Goal: Task Accomplishment & Management: Complete application form

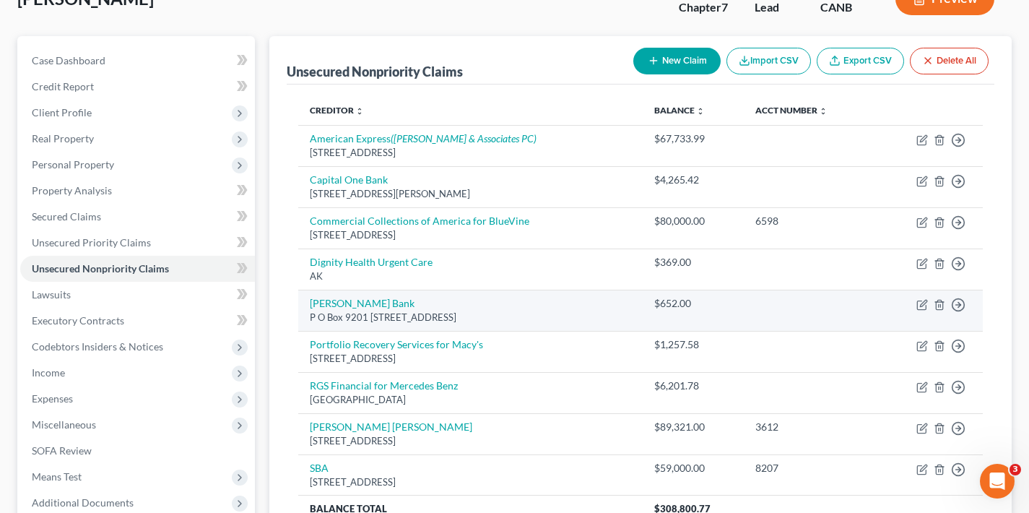
scroll to position [255, 0]
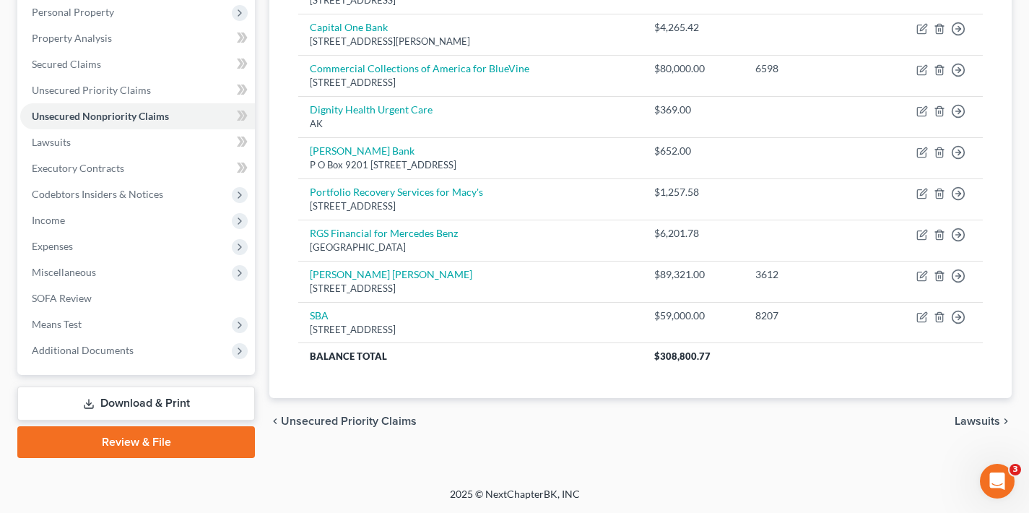
click at [983, 417] on span "Lawsuits" at bounding box center [976, 421] width 45 height 12
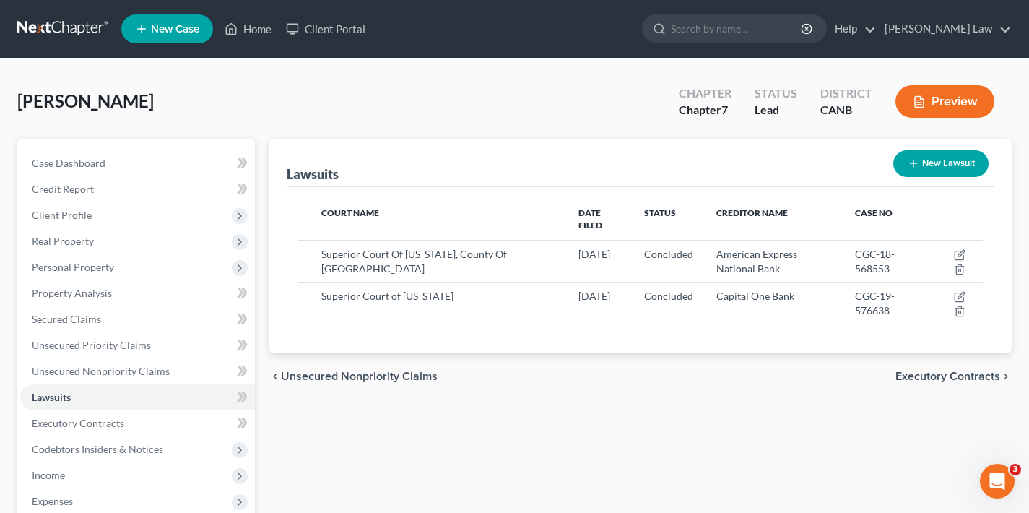
click at [941, 370] on span "Executory Contracts" at bounding box center [947, 376] width 105 height 12
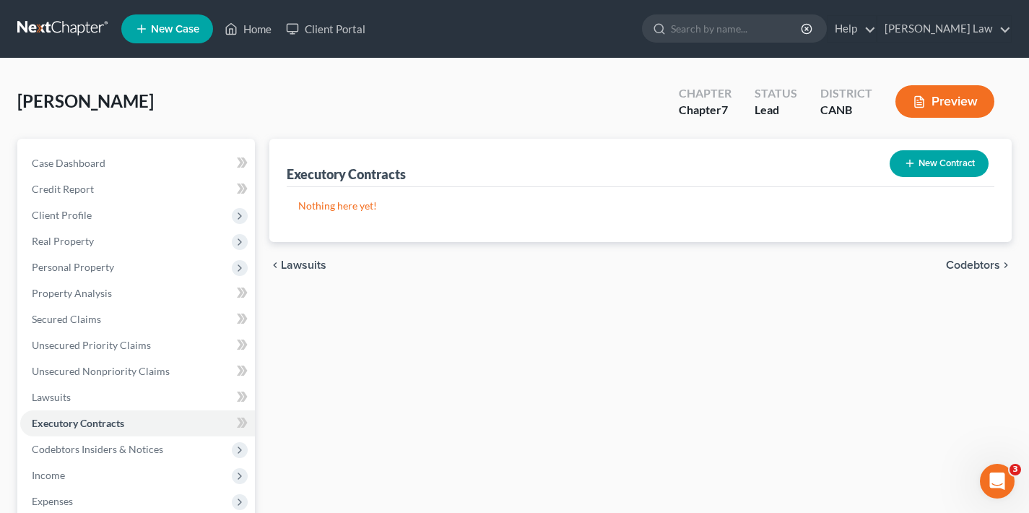
click at [972, 265] on span "Codebtors" at bounding box center [973, 265] width 54 height 12
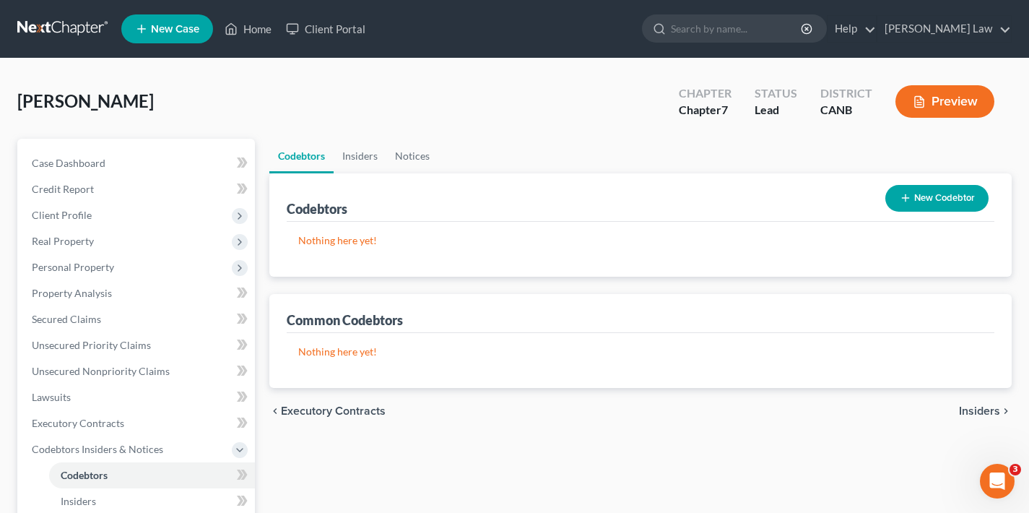
click at [983, 412] on span "Insiders" at bounding box center [979, 411] width 41 height 12
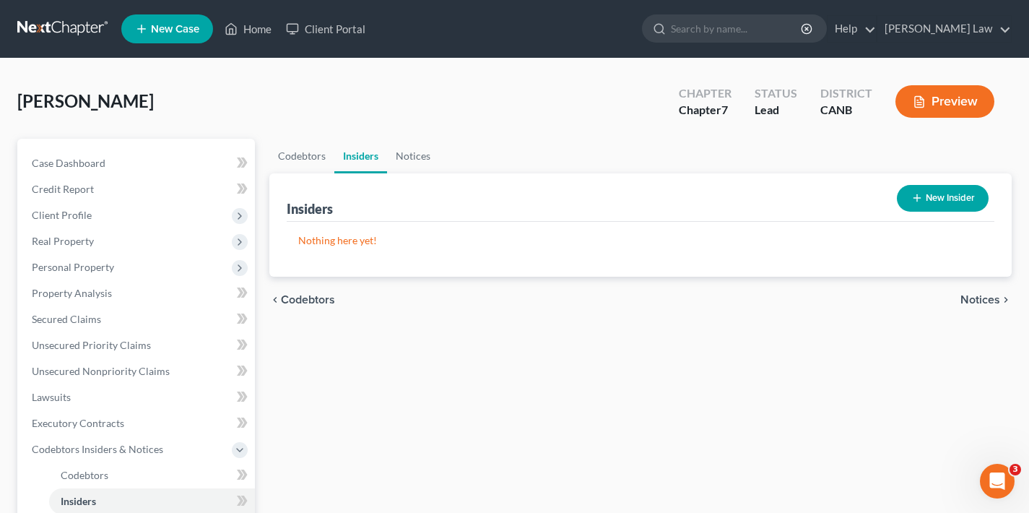
click at [994, 304] on span "Notices" at bounding box center [980, 300] width 40 height 12
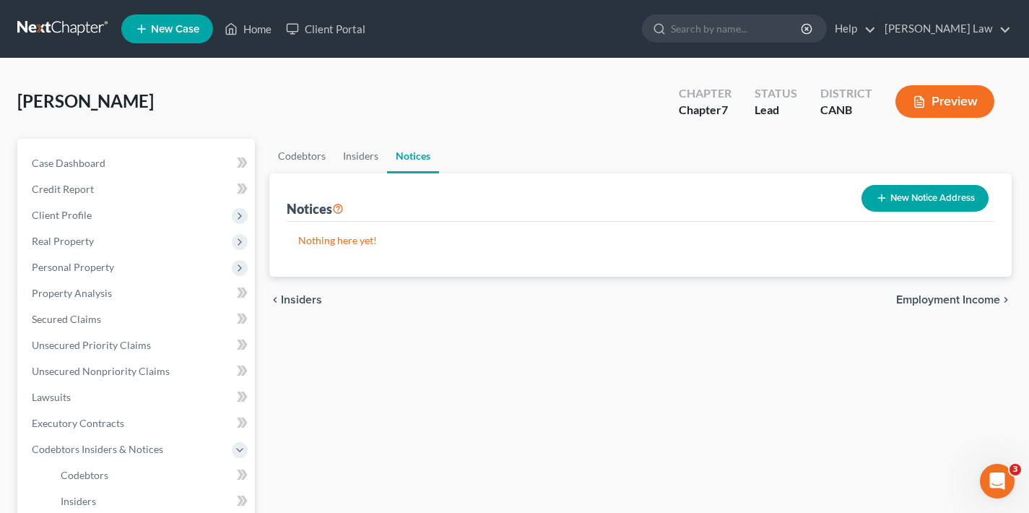
click at [988, 296] on span "Employment Income" at bounding box center [948, 300] width 104 height 12
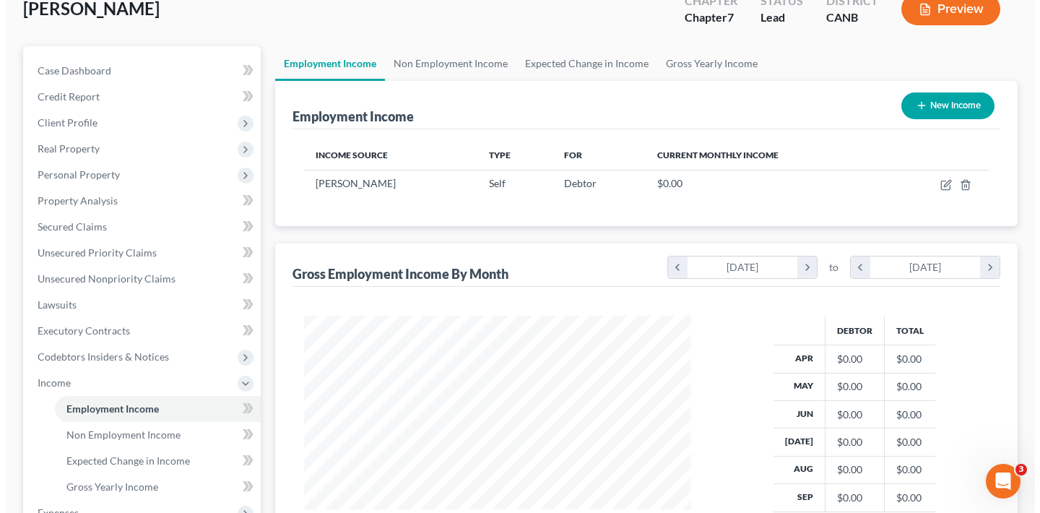
scroll to position [90, 0]
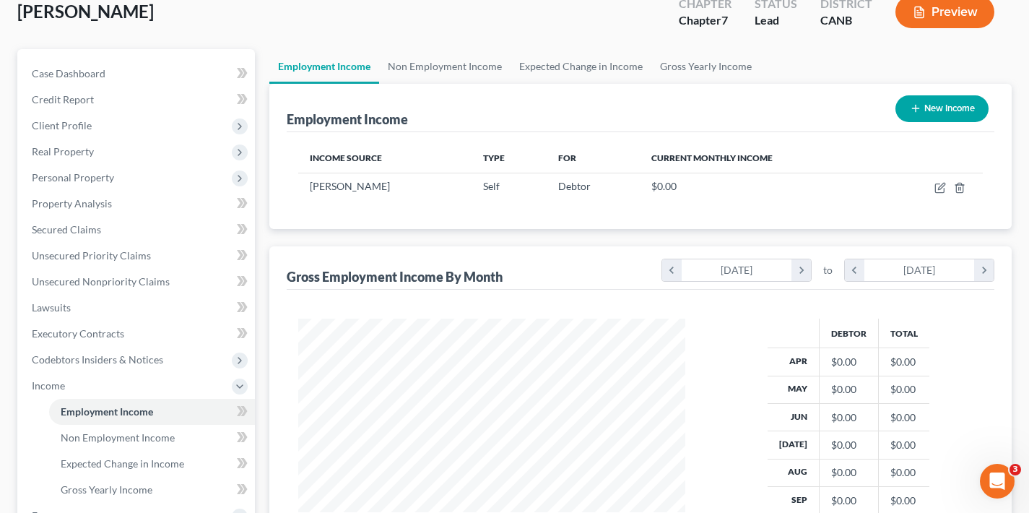
click at [948, 108] on button "New Income" at bounding box center [941, 108] width 93 height 27
select select "0"
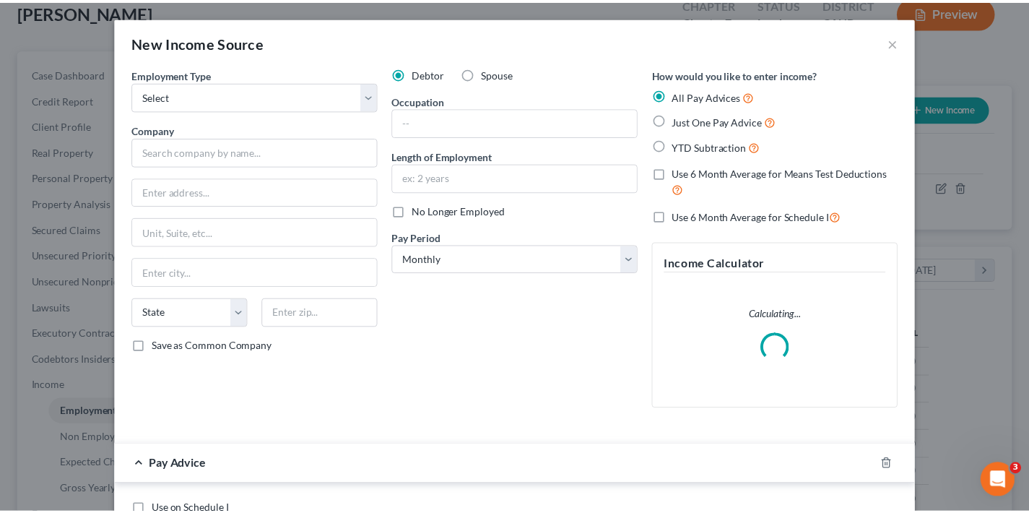
scroll to position [258, 421]
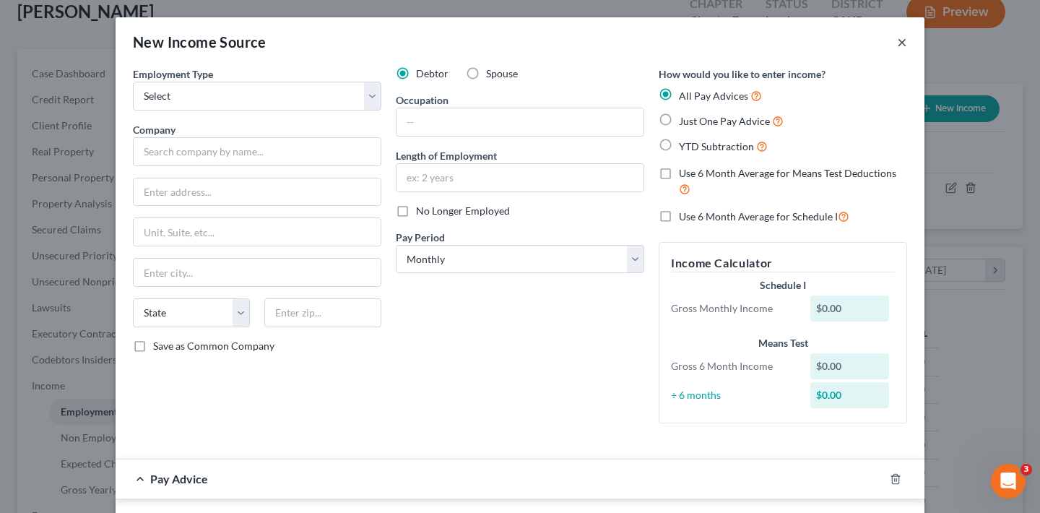
click at [900, 41] on button "×" at bounding box center [902, 41] width 10 height 17
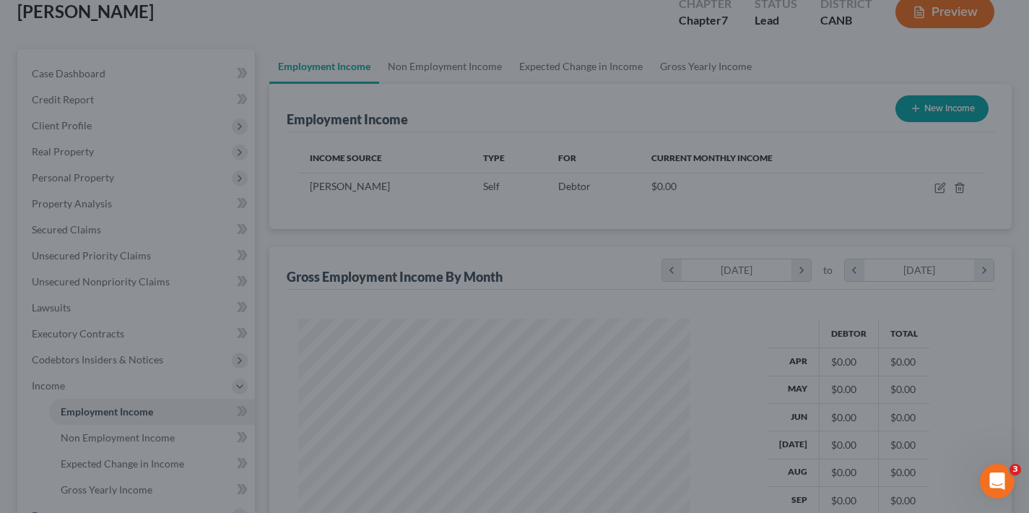
scroll to position [721698, 721540]
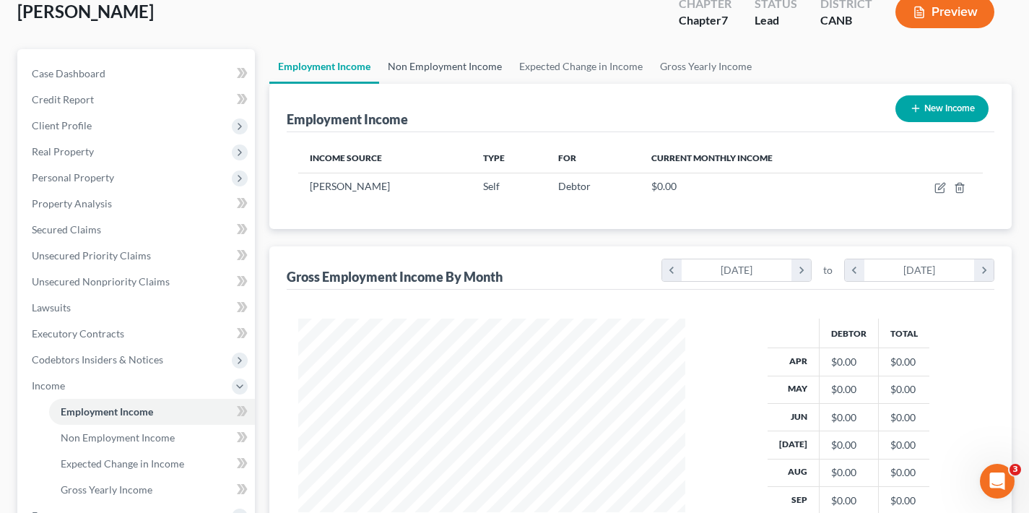
click at [449, 70] on link "Non Employment Income" at bounding box center [444, 66] width 131 height 35
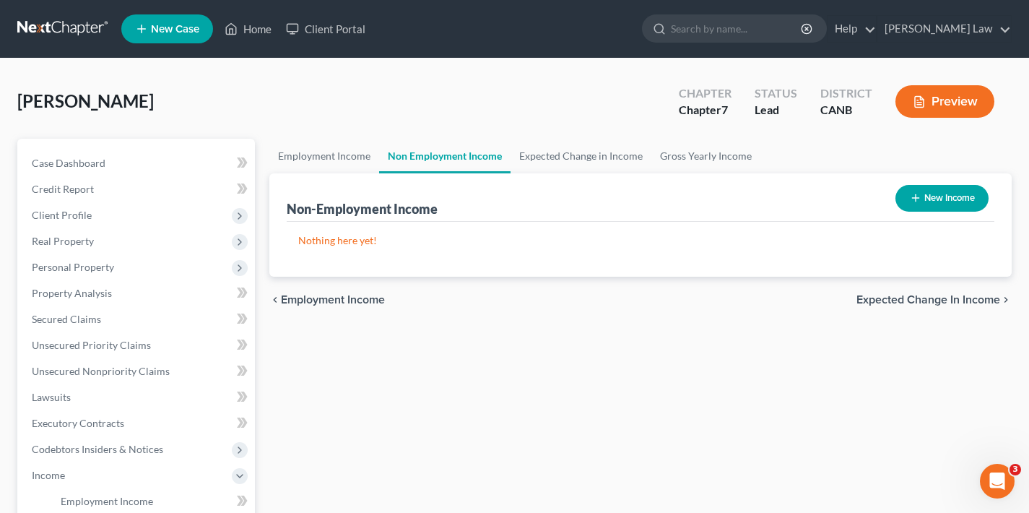
click at [944, 199] on button "New Income" at bounding box center [941, 198] width 93 height 27
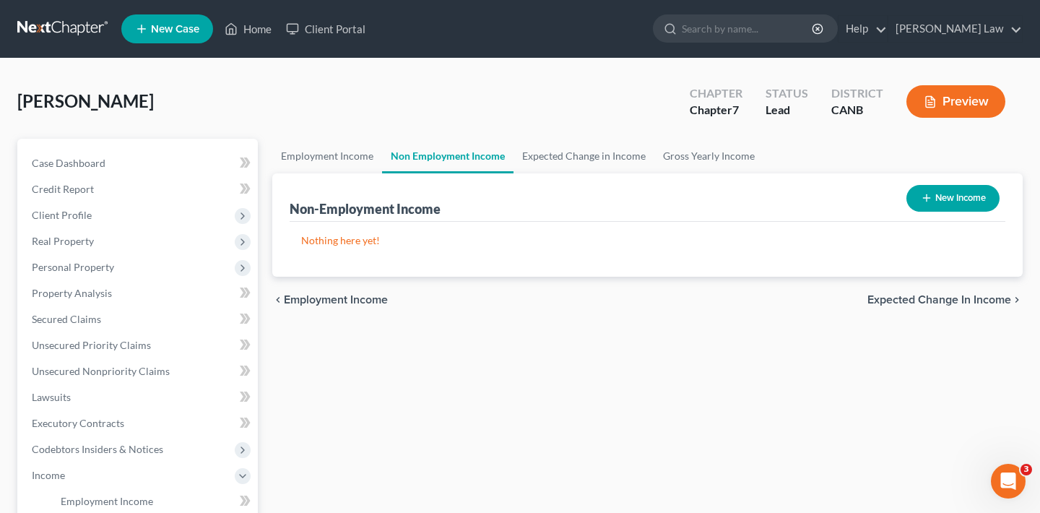
select select "0"
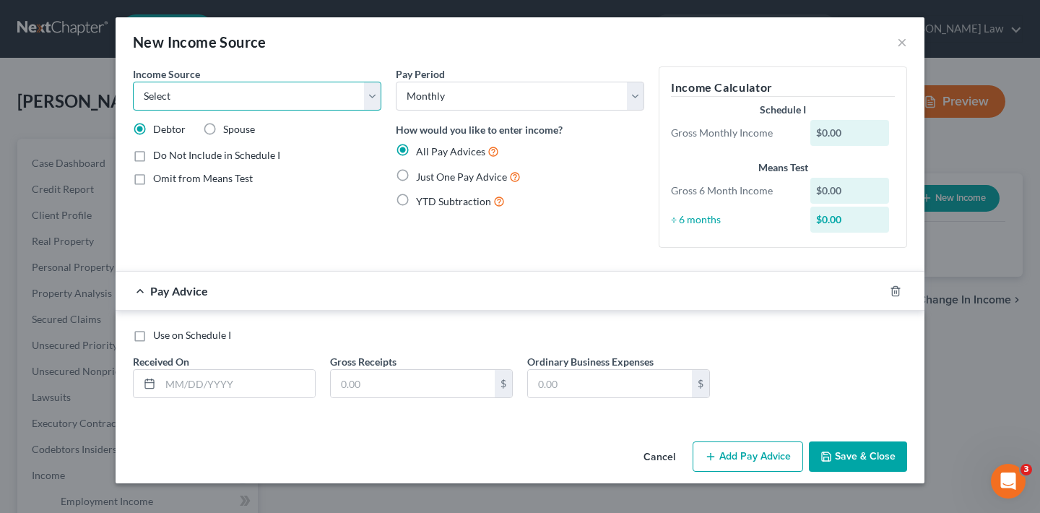
select select "5"
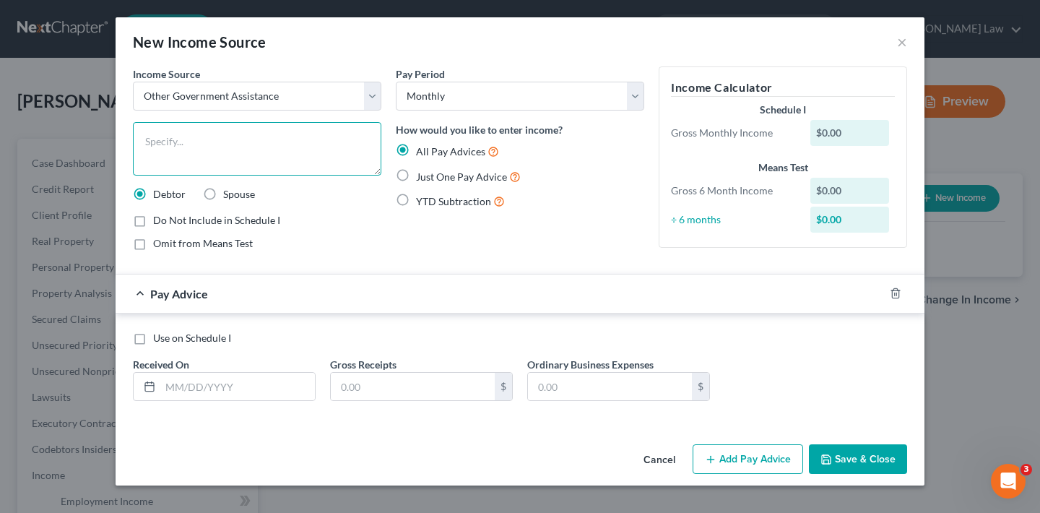
click at [219, 139] on textarea at bounding box center [257, 148] width 248 height 53
click at [167, 139] on textarea "Cal fresh County of San Francisco" at bounding box center [257, 148] width 248 height 53
type textarea "Cal Fresh County of San Francisco"
click at [416, 173] on label "Just One Pay Advice" at bounding box center [468, 176] width 105 height 17
click at [422, 173] on input "Just One Pay Advice" at bounding box center [426, 172] width 9 height 9
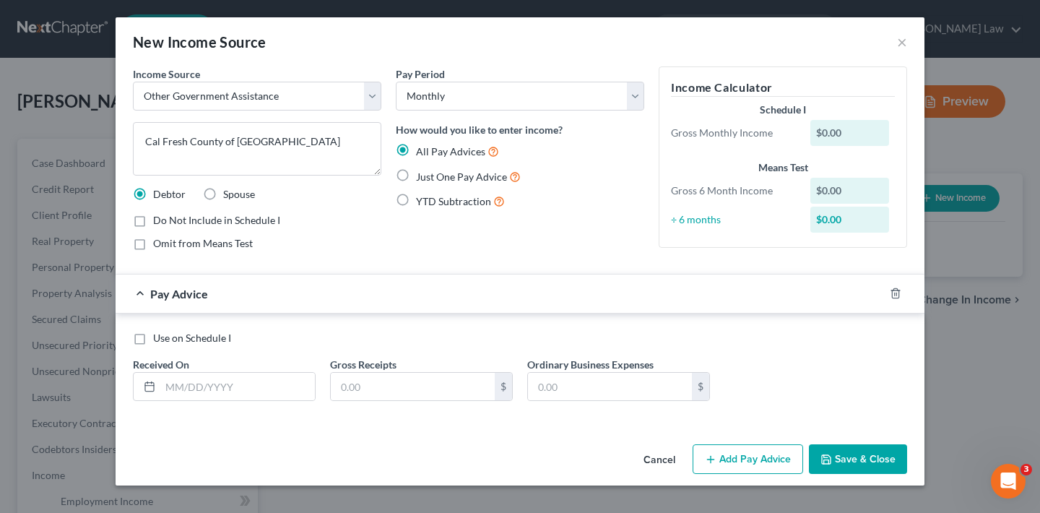
radio input "true"
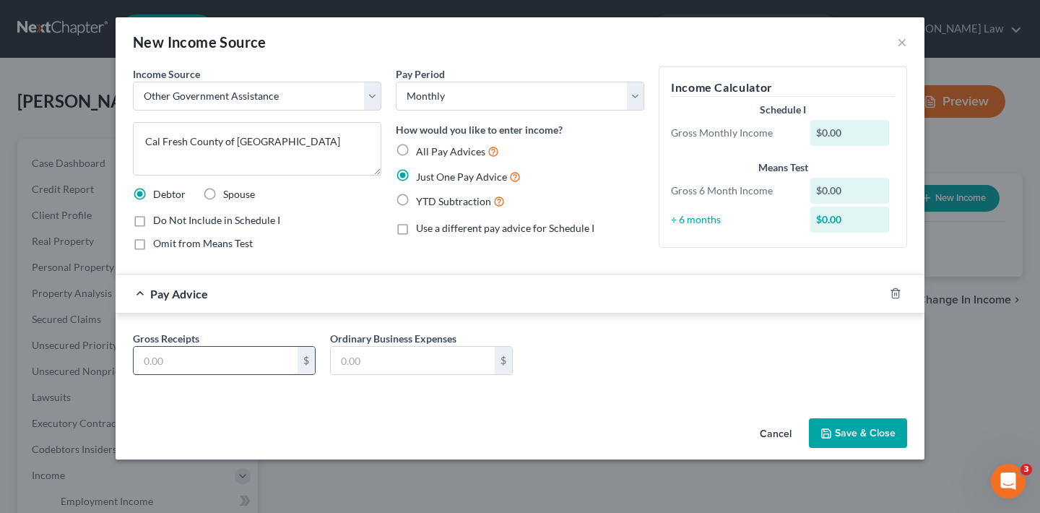
click at [217, 365] on input "text" at bounding box center [216, 360] width 164 height 27
type input "77"
click at [887, 435] on button "Save & Close" at bounding box center [858, 433] width 98 height 30
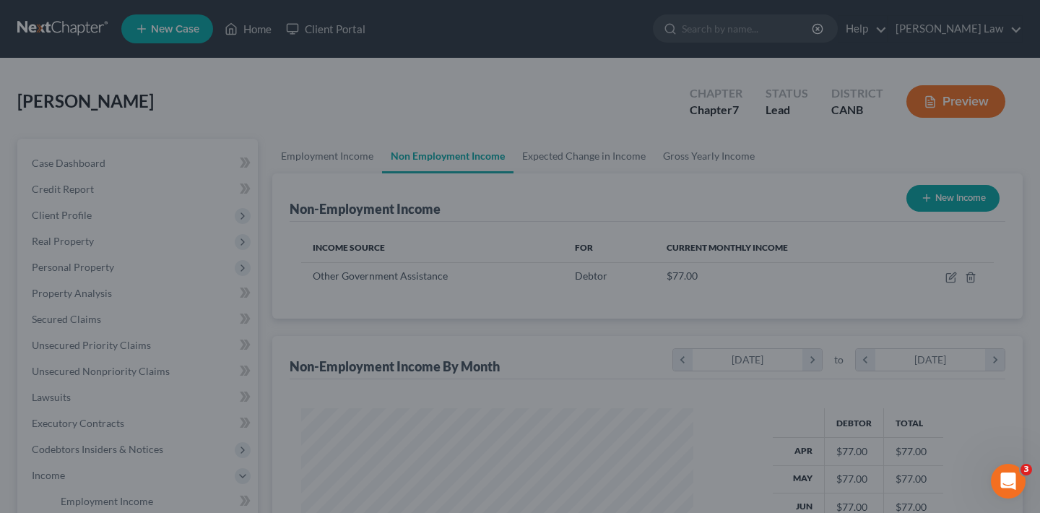
scroll to position [258, 416]
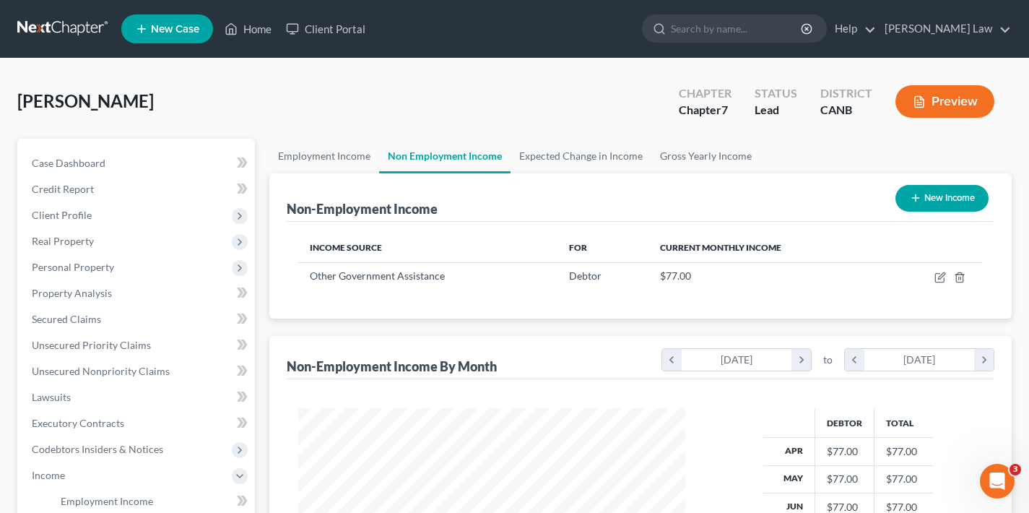
click at [941, 194] on button "New Income" at bounding box center [941, 198] width 93 height 27
select select "0"
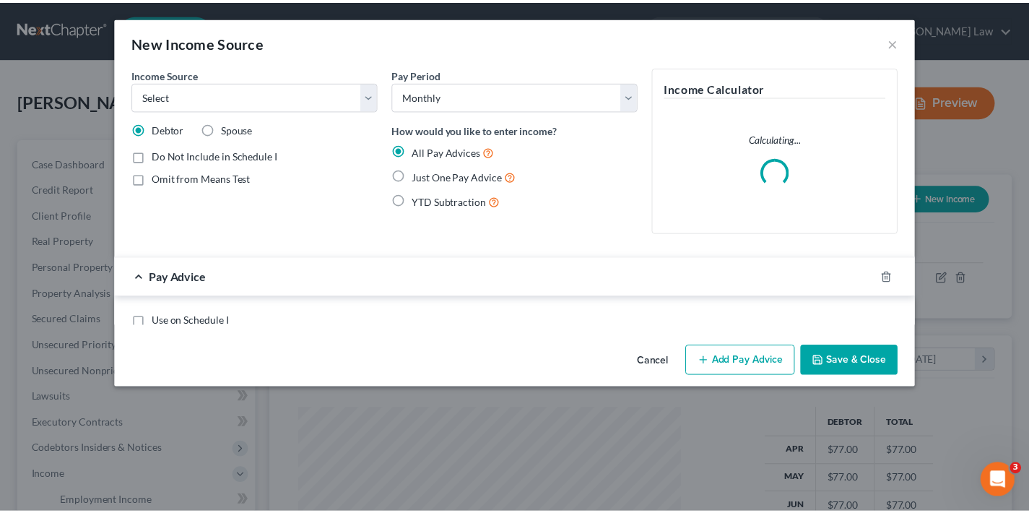
scroll to position [258, 421]
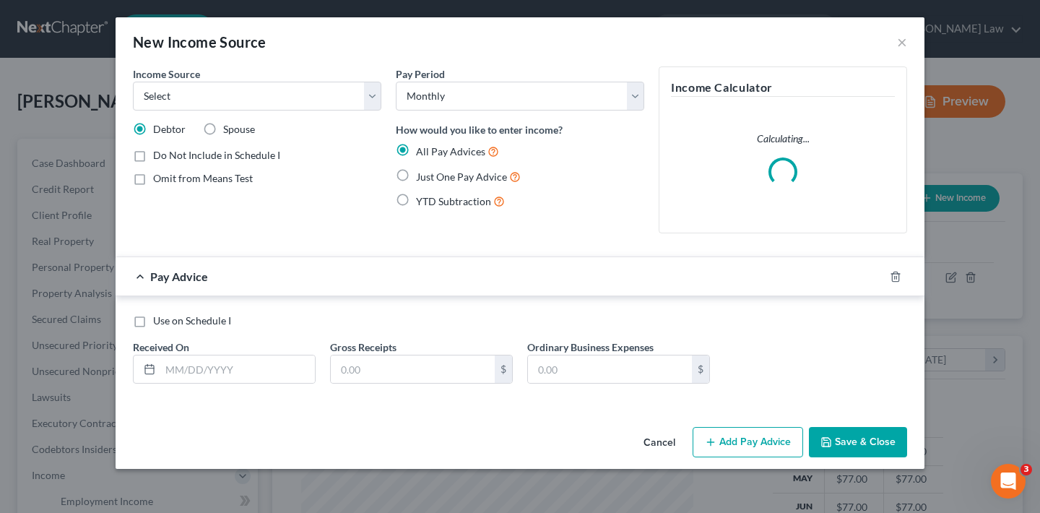
click at [223, 128] on label "Spouse" at bounding box center [239, 129] width 32 height 14
click at [229, 128] on input "Spouse" at bounding box center [233, 126] width 9 height 9
radio input "true"
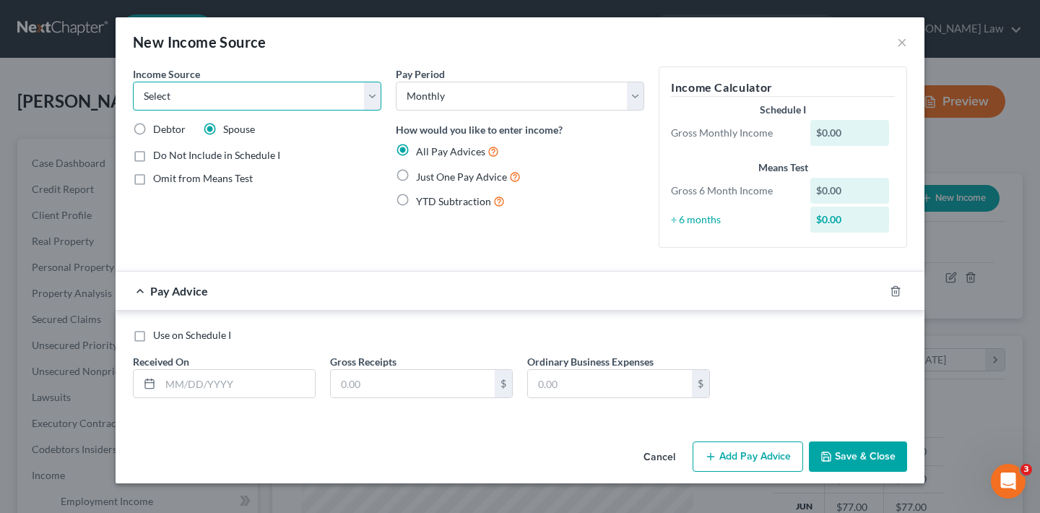
select select "5"
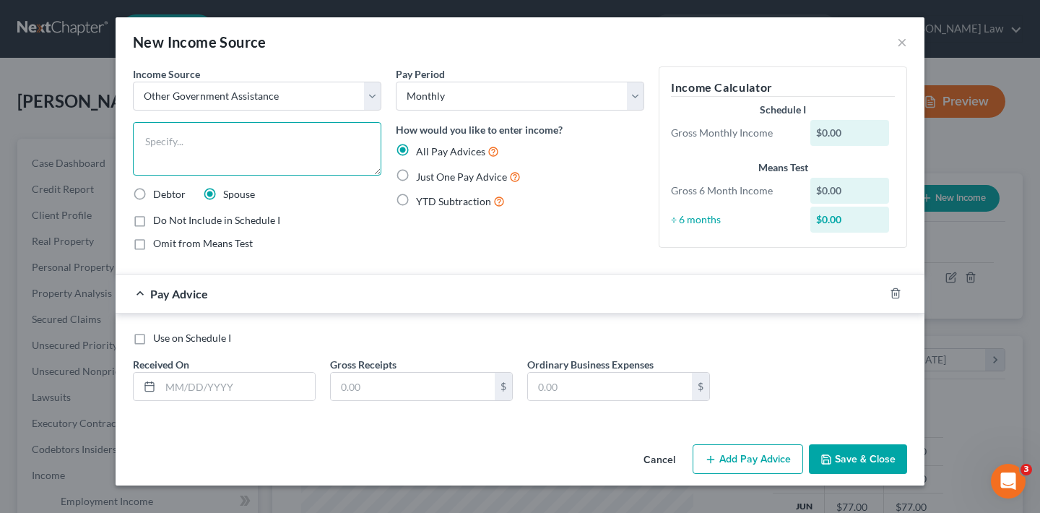
click at [241, 147] on textarea at bounding box center [257, 148] width 248 height 53
type textarea "CalWorks ans Cal Fresh benefits"
click at [416, 174] on label "Just One Pay Advice" at bounding box center [468, 176] width 105 height 17
click at [422, 174] on input "Just One Pay Advice" at bounding box center [426, 172] width 9 height 9
radio input "true"
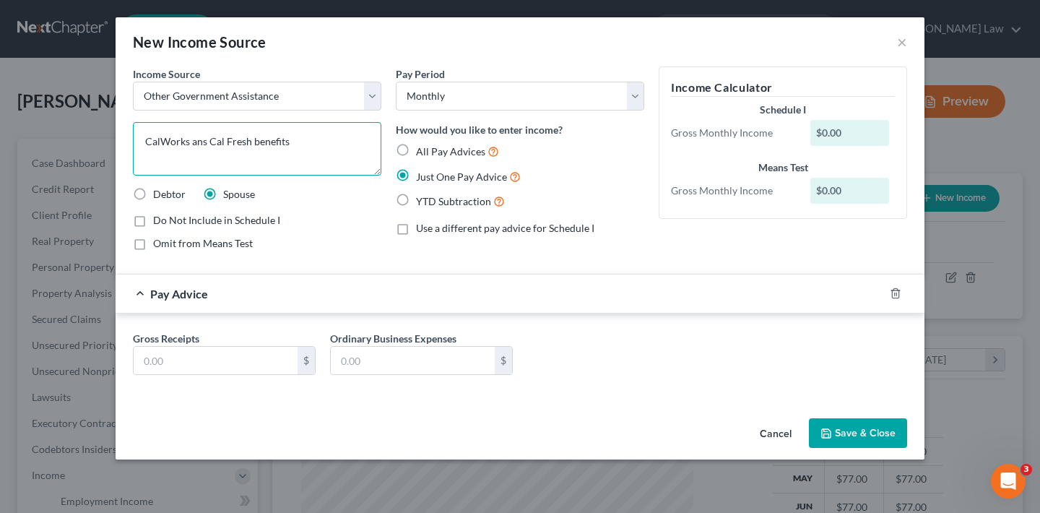
click at [206, 139] on textarea "CalWorks ans Cal Fresh benefits" at bounding box center [257, 148] width 248 height 53
type textarea "CalWorks and Cal Fresh benefits"
click at [175, 359] on input "text" at bounding box center [216, 360] width 164 height 27
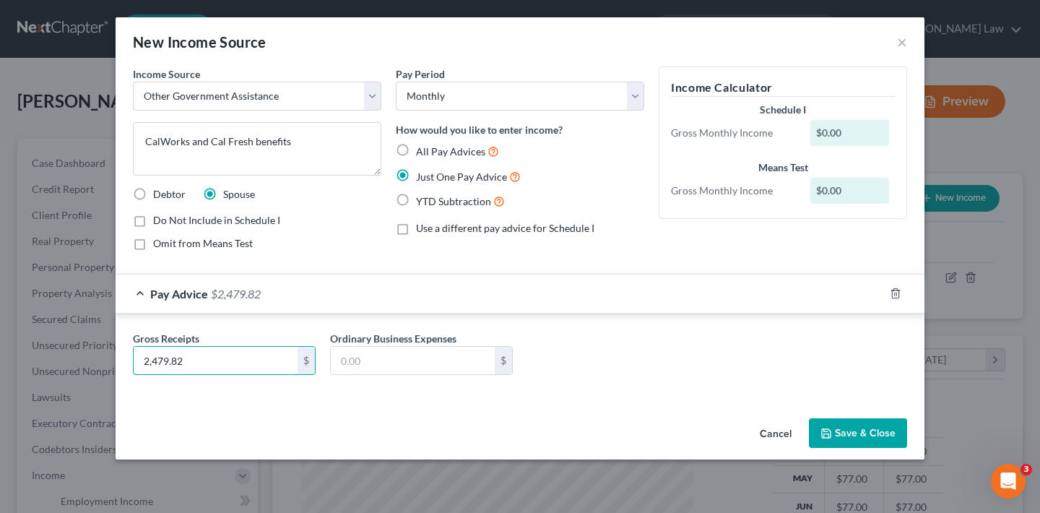
type input "2,479.82"
click at [866, 435] on button "Save & Close" at bounding box center [858, 433] width 98 height 30
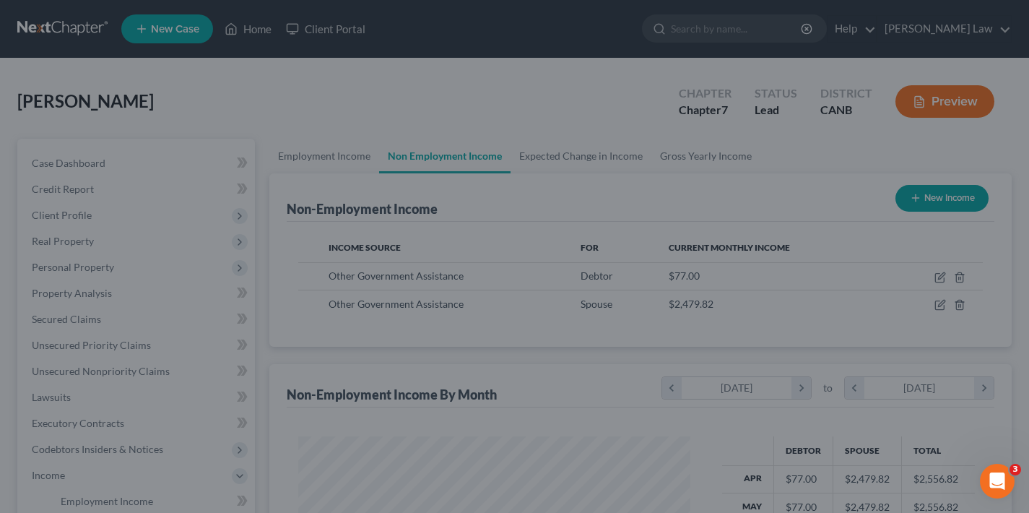
scroll to position [721698, 721540]
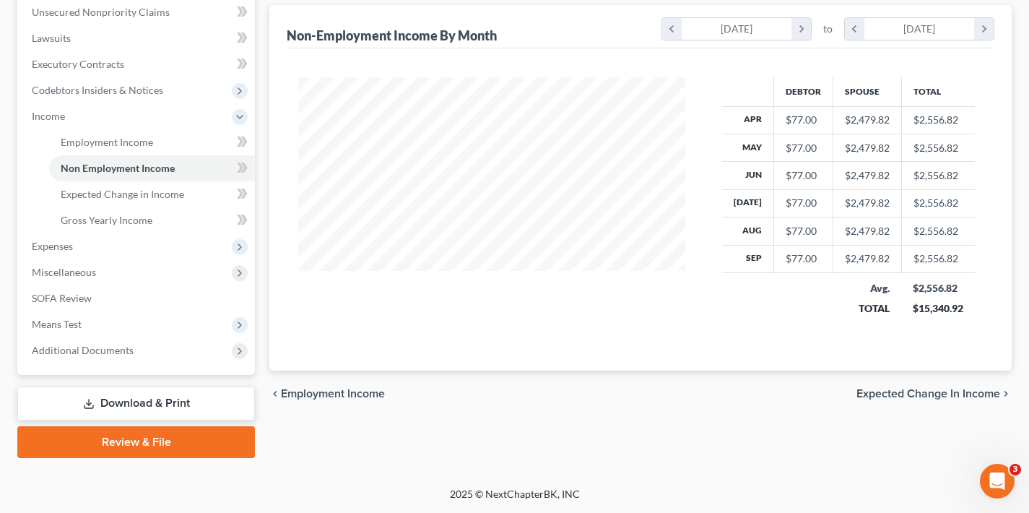
click at [916, 393] on span "Expected Change in Income" at bounding box center [928, 394] width 144 height 12
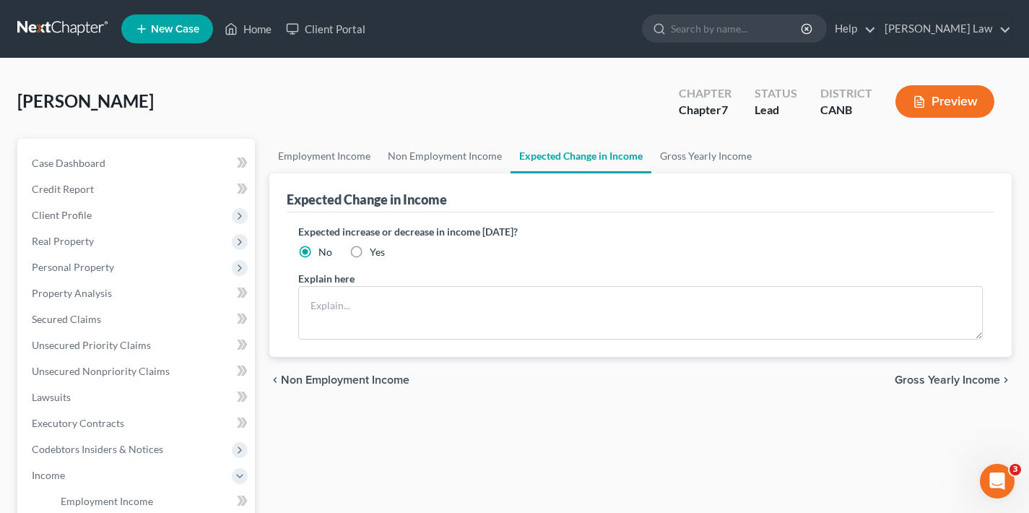
click at [933, 378] on span "Gross Yearly Income" at bounding box center [947, 380] width 105 height 12
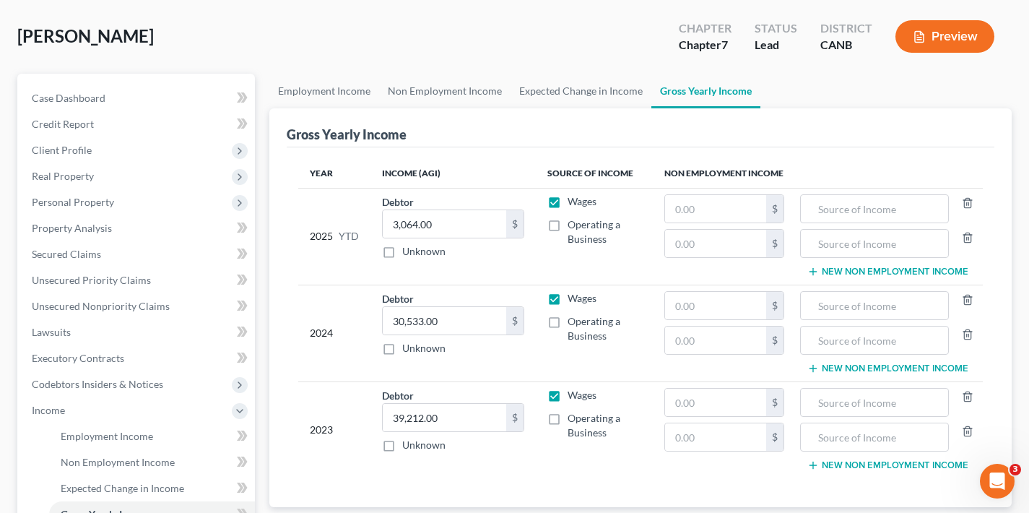
scroll to position [68, 0]
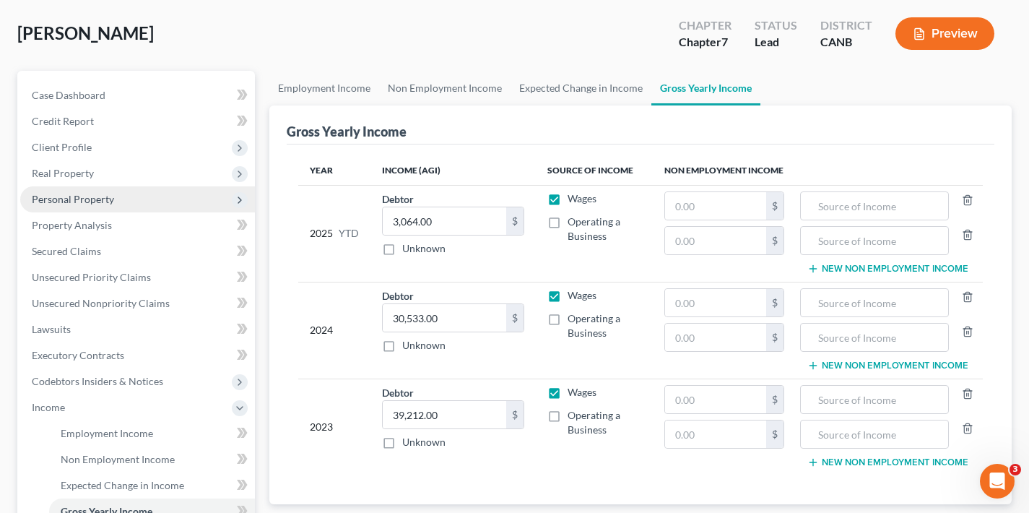
click at [80, 199] on span "Personal Property" at bounding box center [73, 199] width 82 height 12
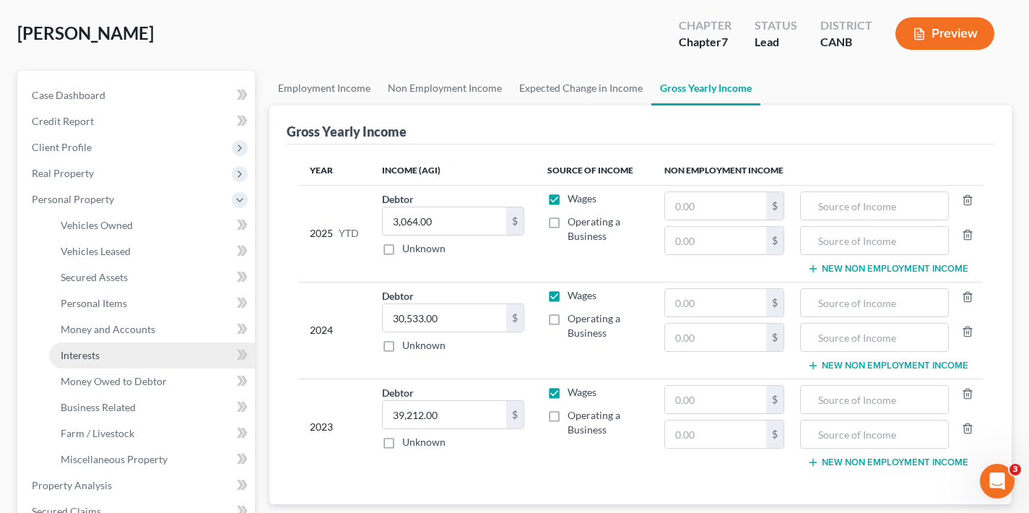
click at [91, 354] on span "Interests" at bounding box center [80, 355] width 39 height 12
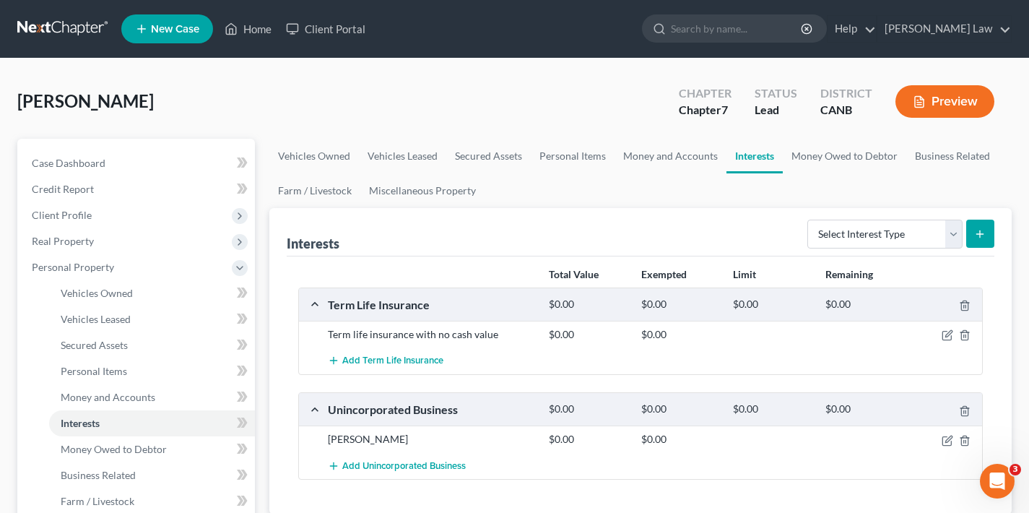
scroll to position [72, 0]
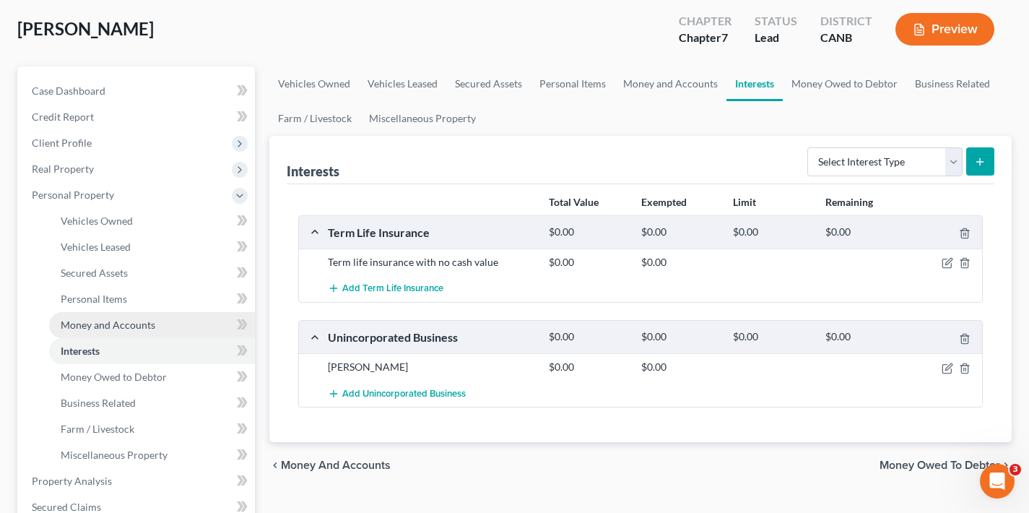
click at [112, 325] on span "Money and Accounts" at bounding box center [108, 324] width 95 height 12
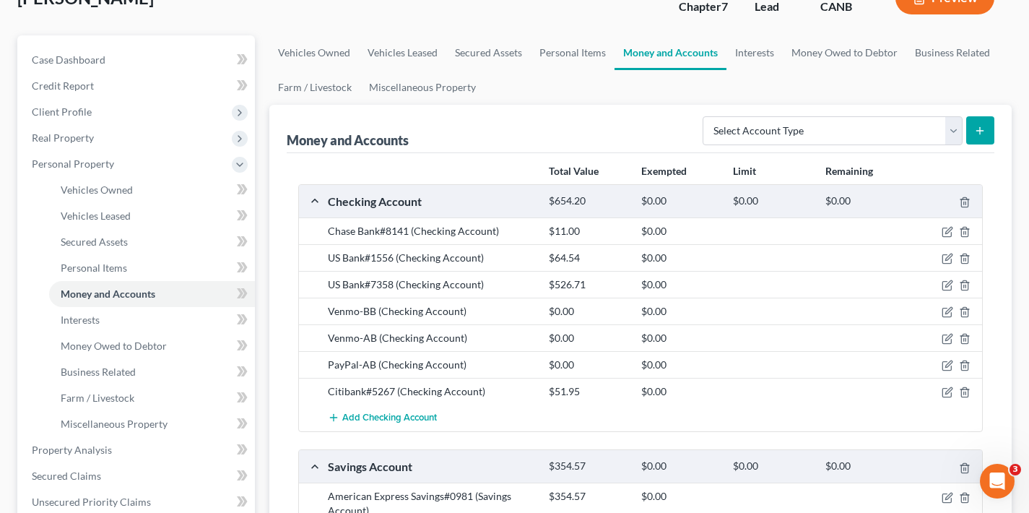
scroll to position [178, 0]
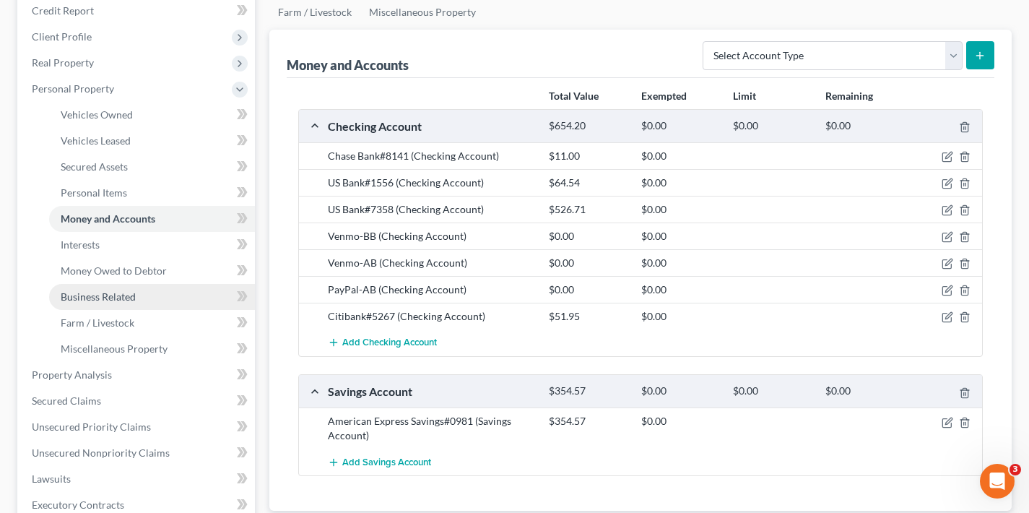
click at [113, 297] on span "Business Related" at bounding box center [98, 296] width 75 height 12
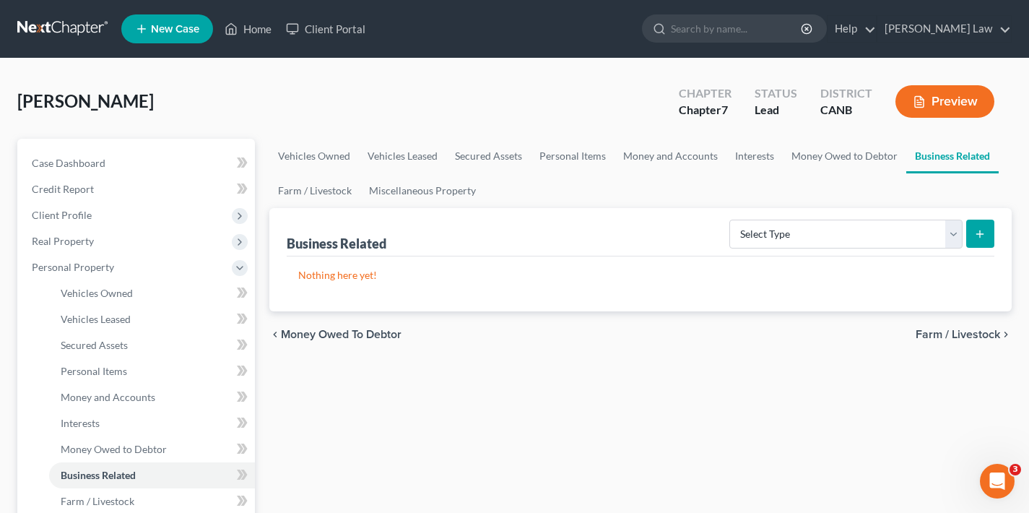
click at [965, 336] on span "Farm / Livestock" at bounding box center [957, 334] width 84 height 12
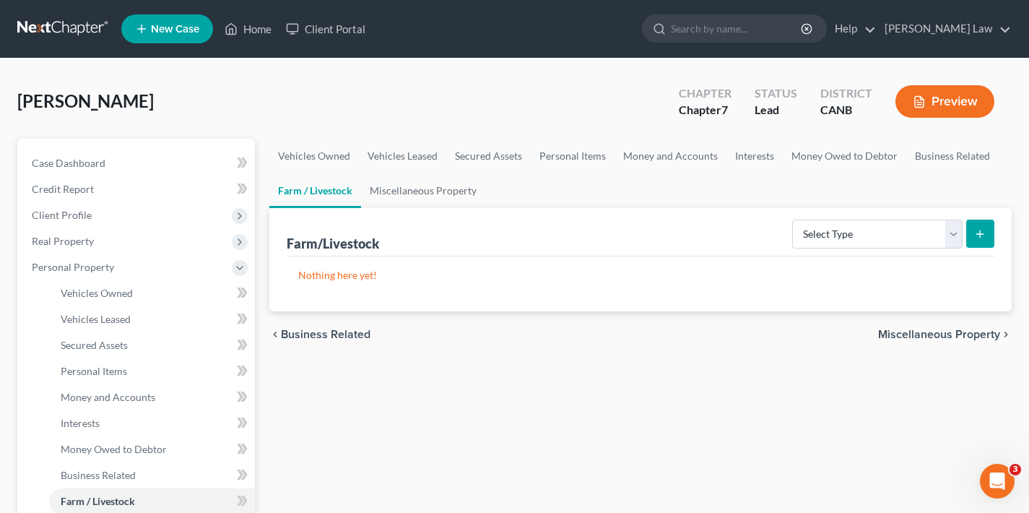
click at [928, 336] on span "Miscellaneous Property" at bounding box center [939, 334] width 122 height 12
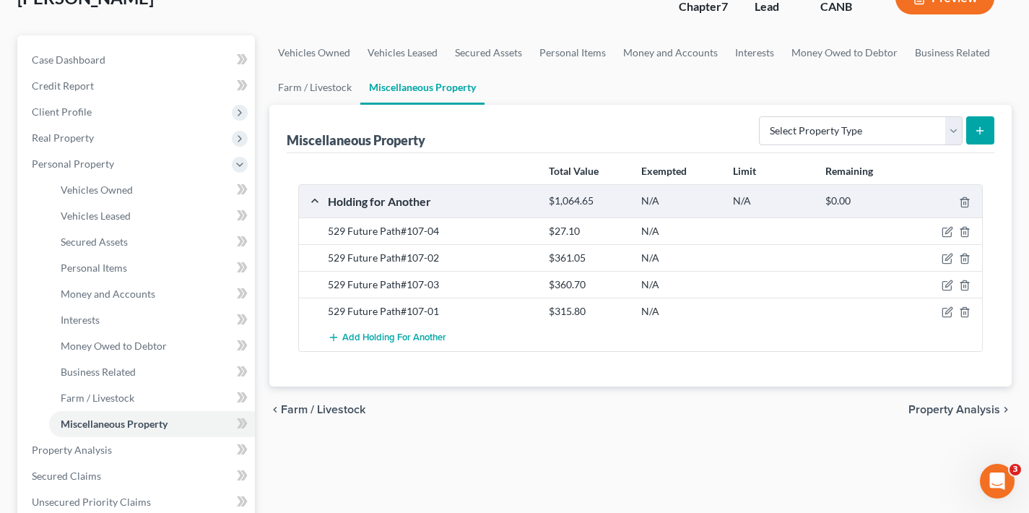
scroll to position [181, 0]
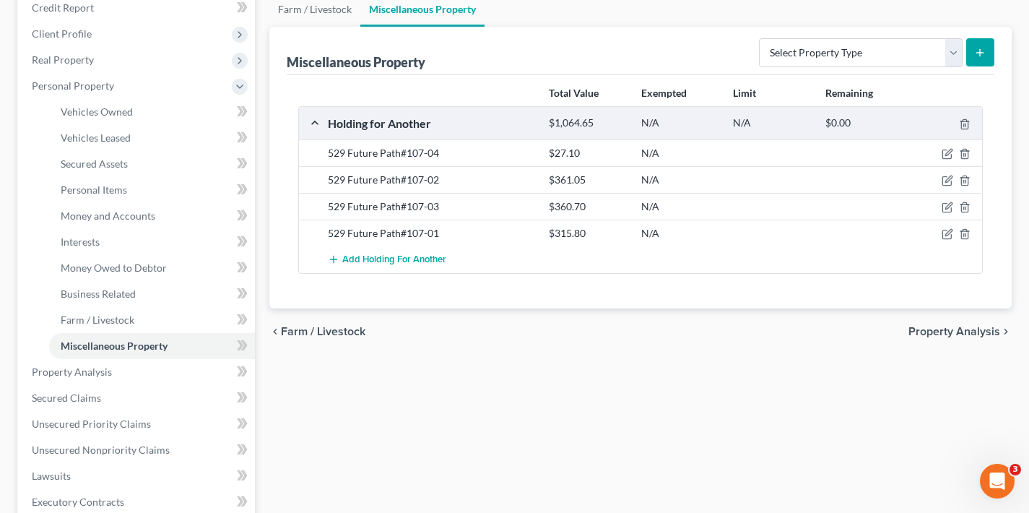
click at [940, 334] on span "Property Analysis" at bounding box center [954, 332] width 92 height 12
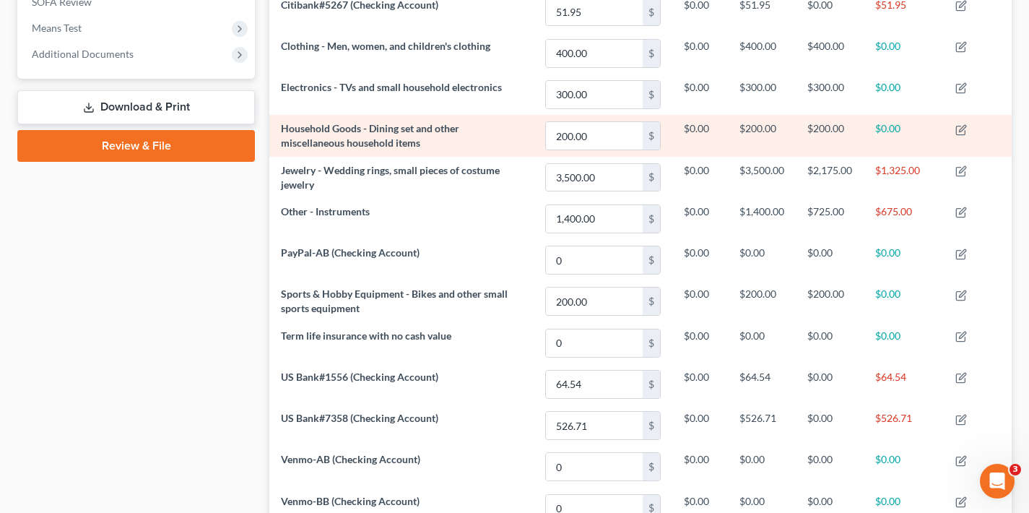
scroll to position [708, 0]
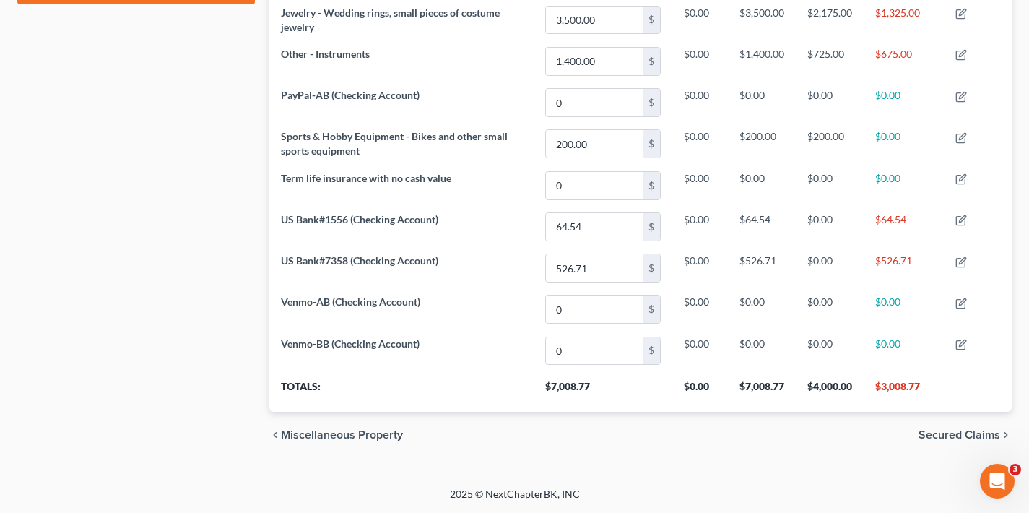
click at [950, 432] on span "Secured Claims" at bounding box center [959, 435] width 82 height 12
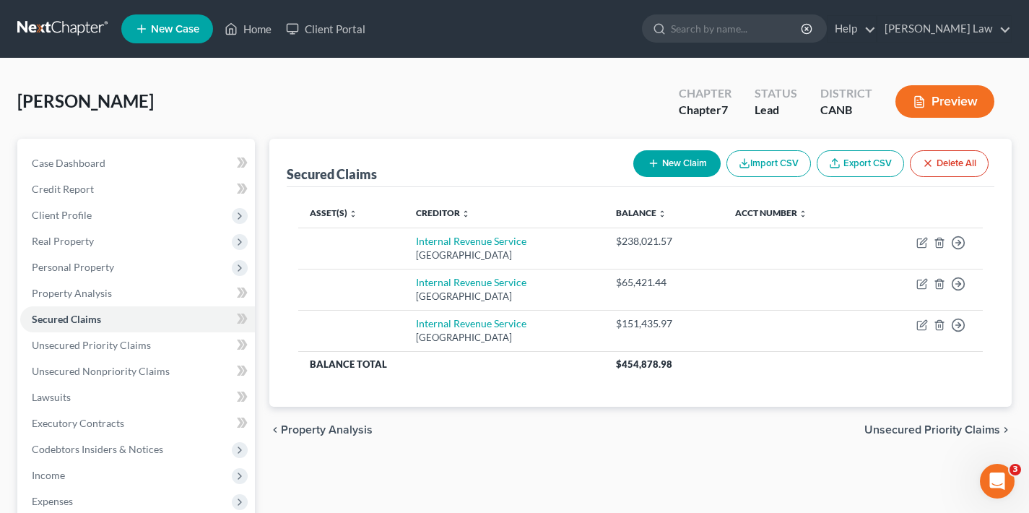
click at [937, 424] on span "Unsecured Priority Claims" at bounding box center [932, 430] width 136 height 12
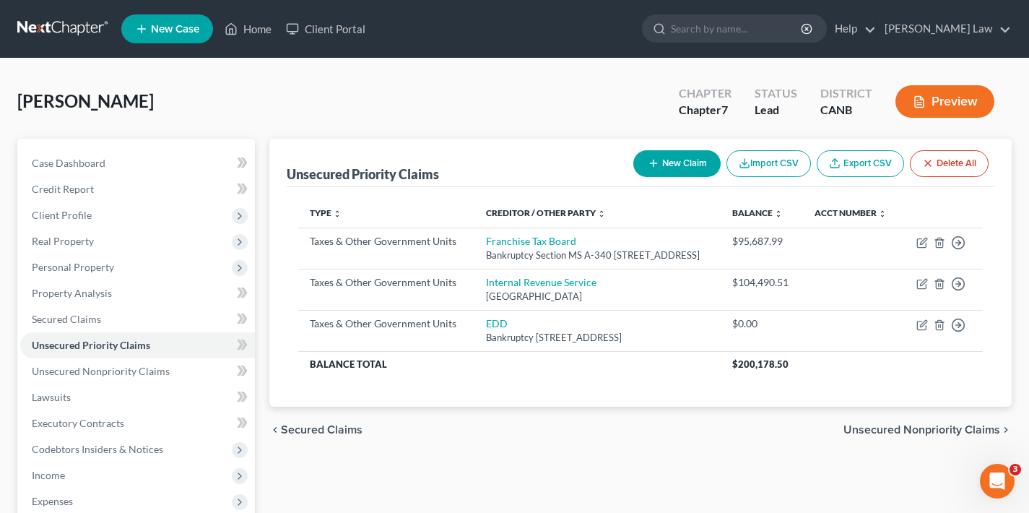
scroll to position [237, 0]
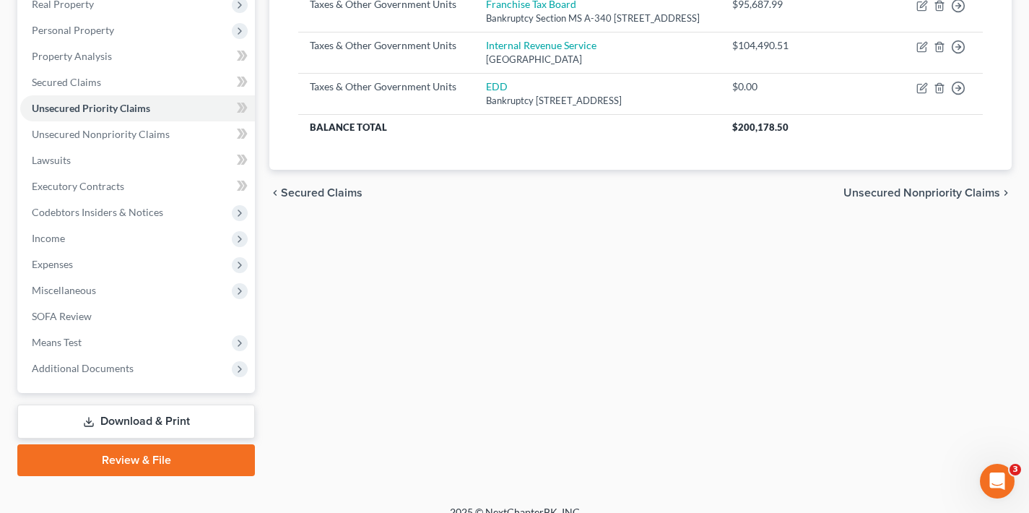
click at [941, 199] on span "Unsecured Nonpriority Claims" at bounding box center [921, 193] width 157 height 12
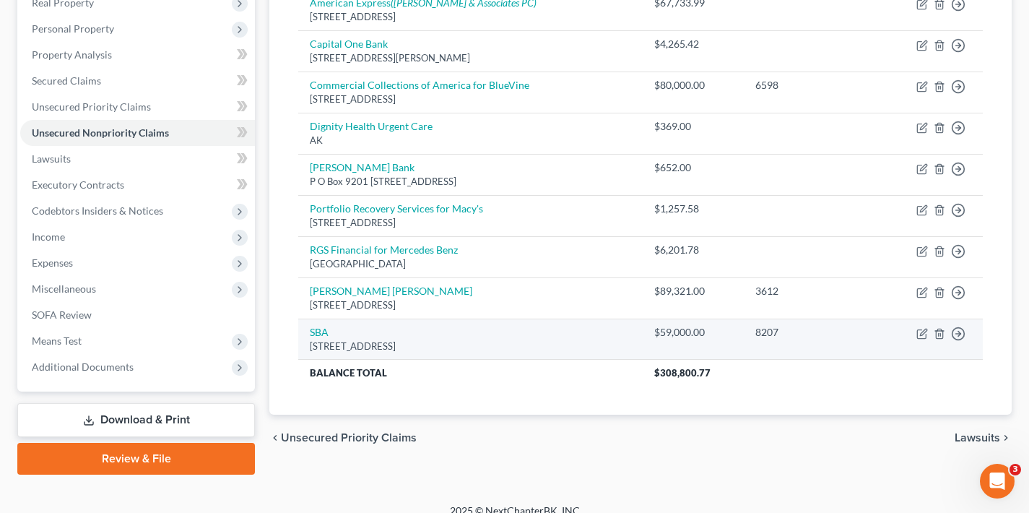
scroll to position [255, 0]
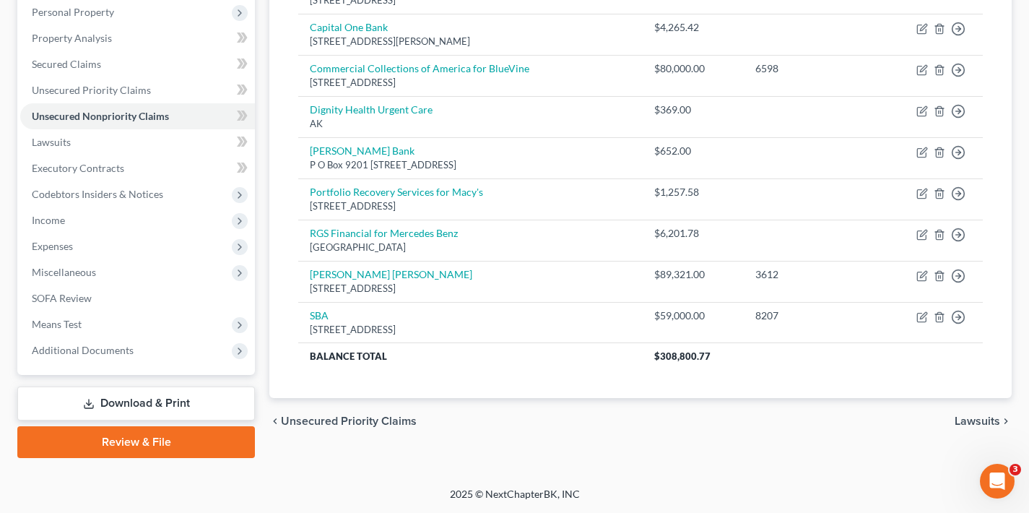
click at [977, 419] on span "Lawsuits" at bounding box center [976, 421] width 45 height 12
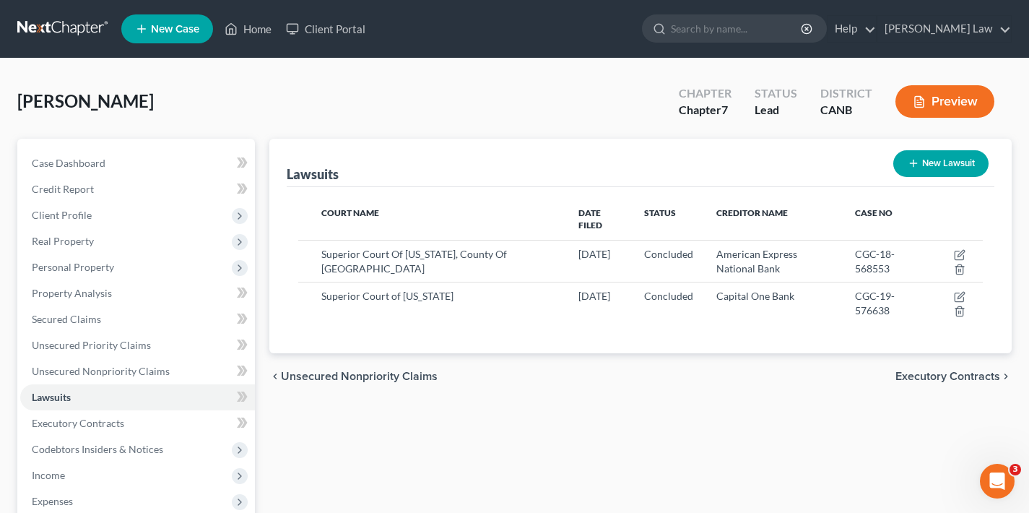
click at [954, 370] on span "Executory Contracts" at bounding box center [947, 376] width 105 height 12
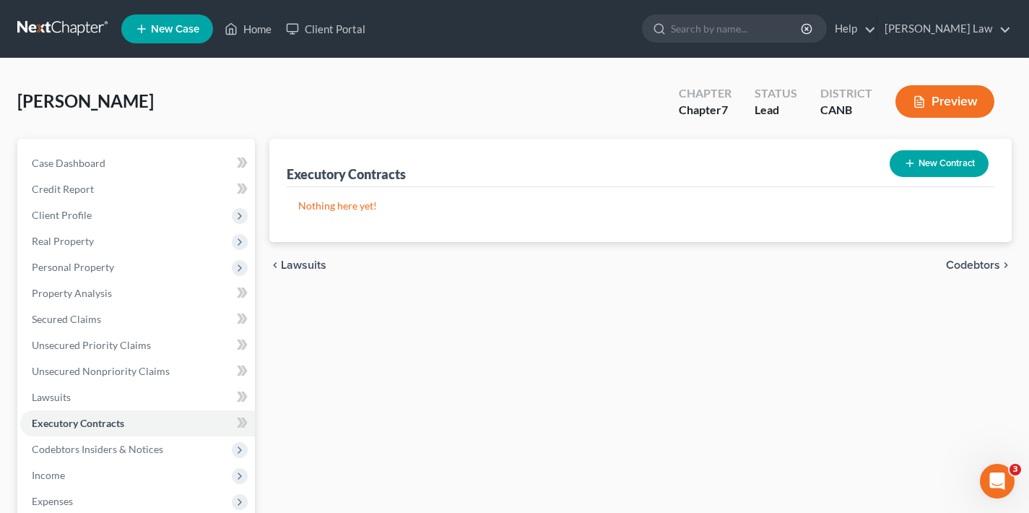
click at [968, 264] on span "Codebtors" at bounding box center [973, 265] width 54 height 12
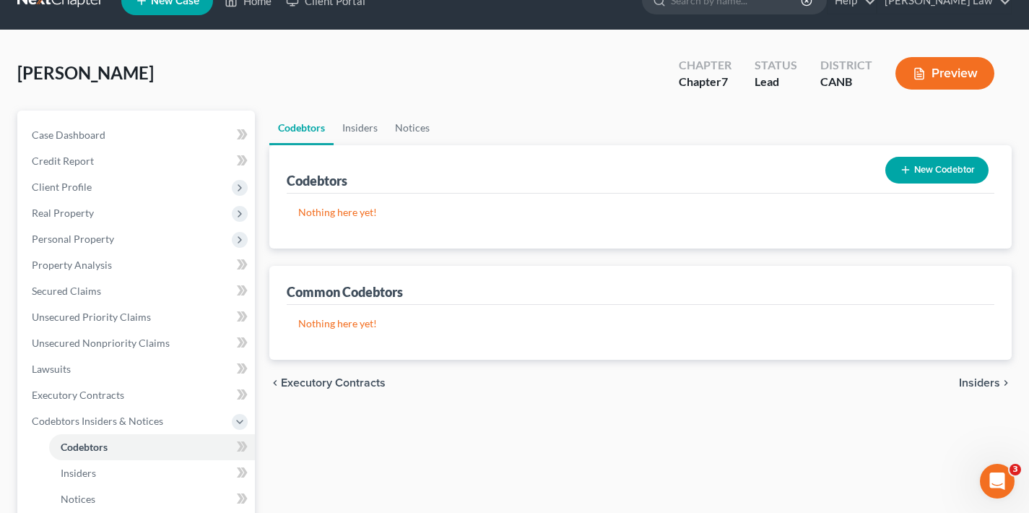
scroll to position [178, 0]
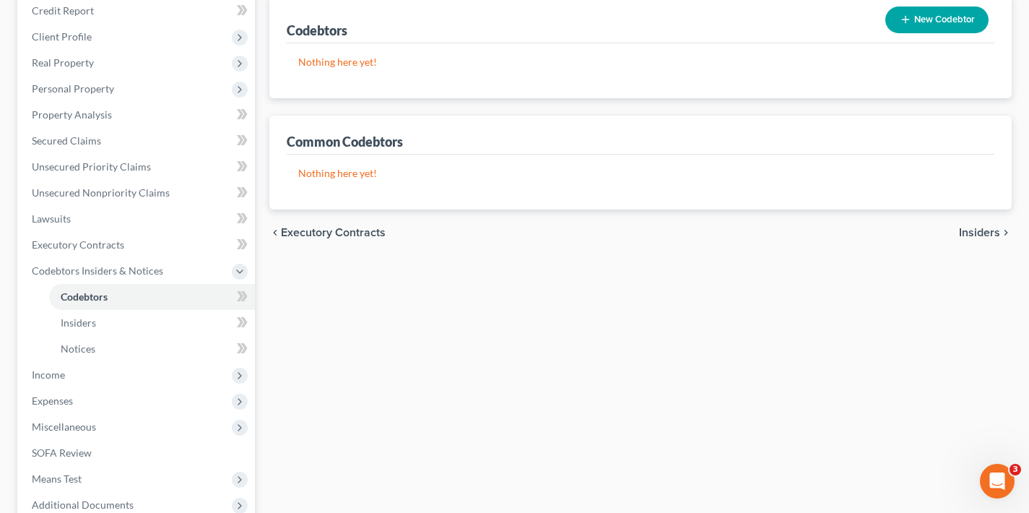
click at [990, 235] on span "Insiders" at bounding box center [979, 233] width 41 height 12
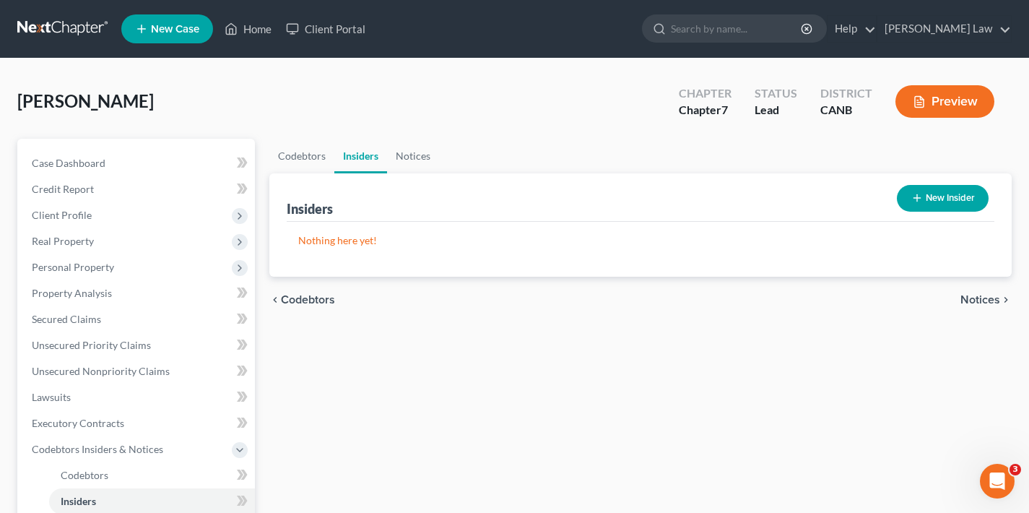
click at [983, 299] on span "Notices" at bounding box center [980, 300] width 40 height 12
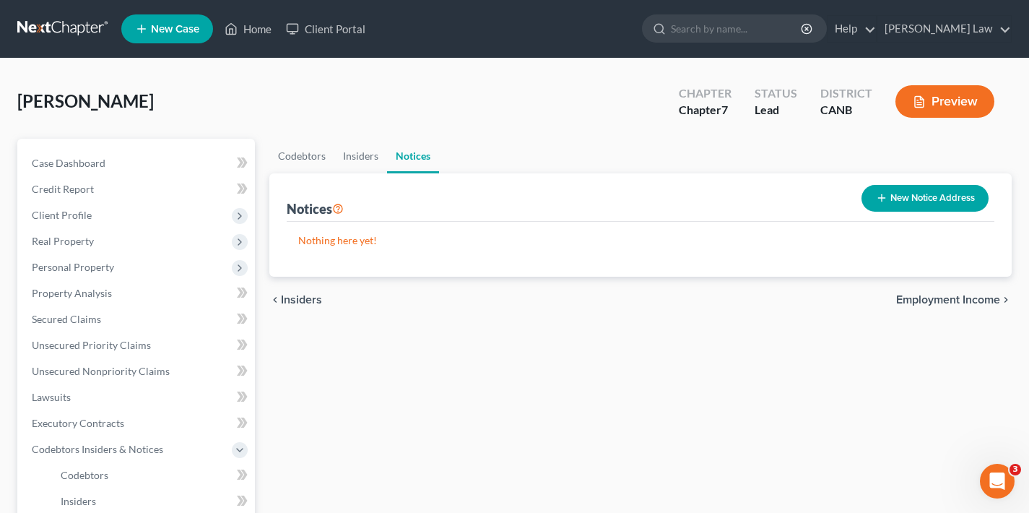
click at [960, 300] on span "Employment Income" at bounding box center [948, 300] width 104 height 12
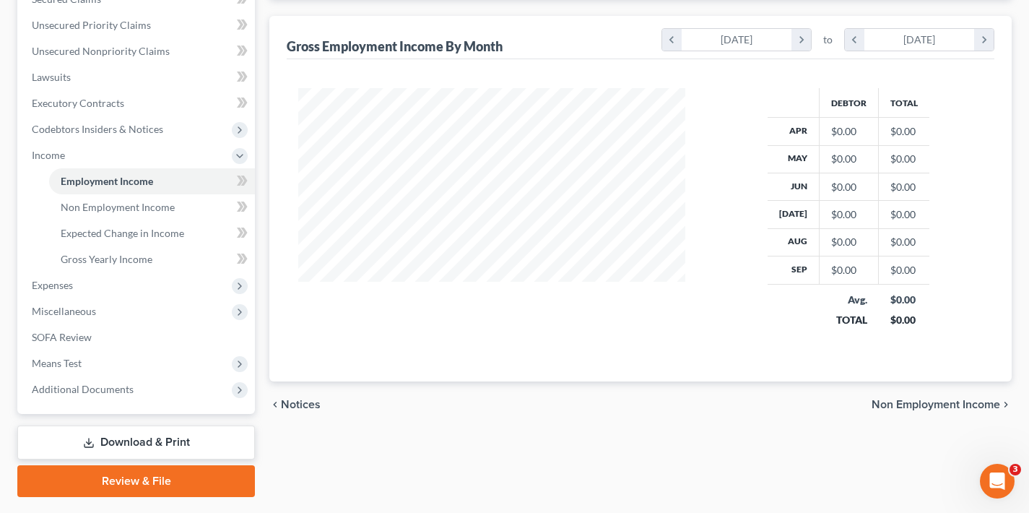
scroll to position [323, 0]
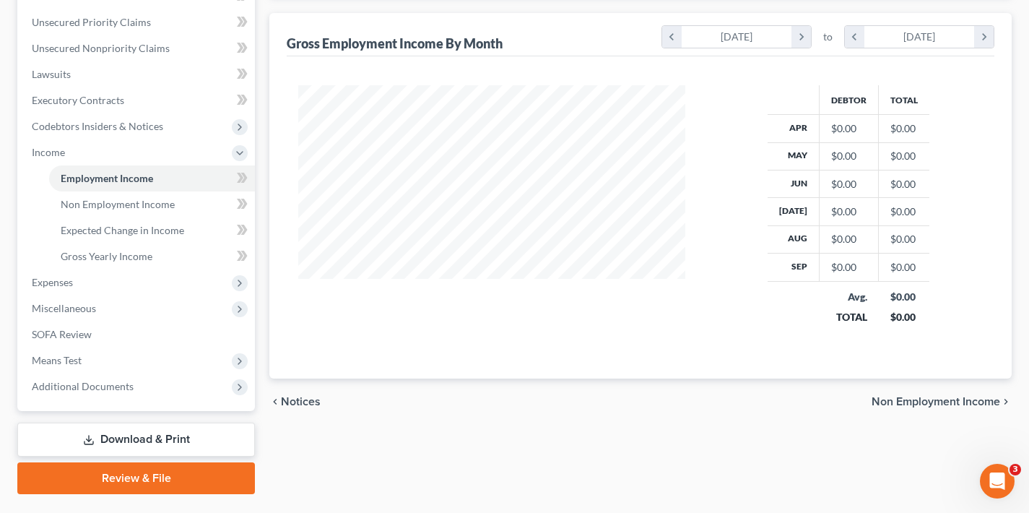
click at [940, 402] on span "Non Employment Income" at bounding box center [935, 402] width 129 height 12
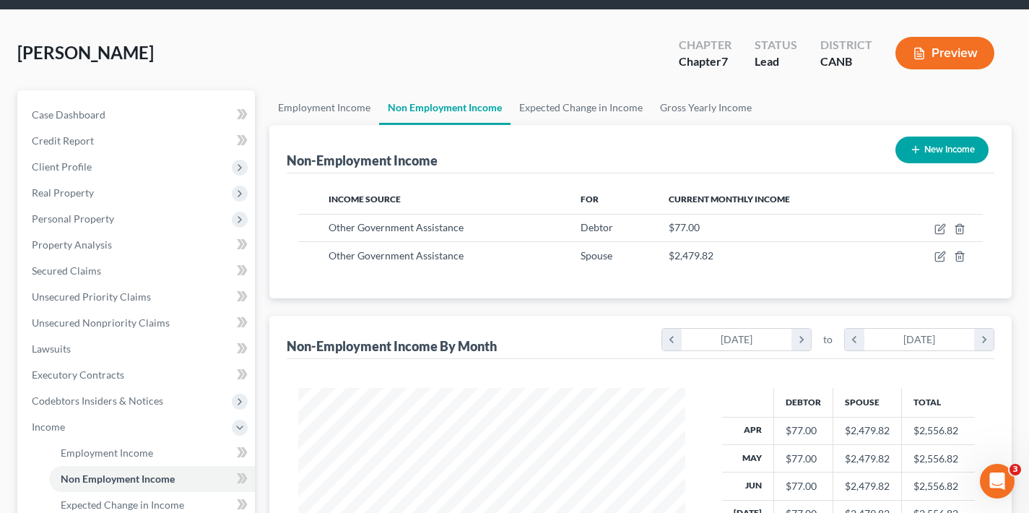
scroll to position [295, 0]
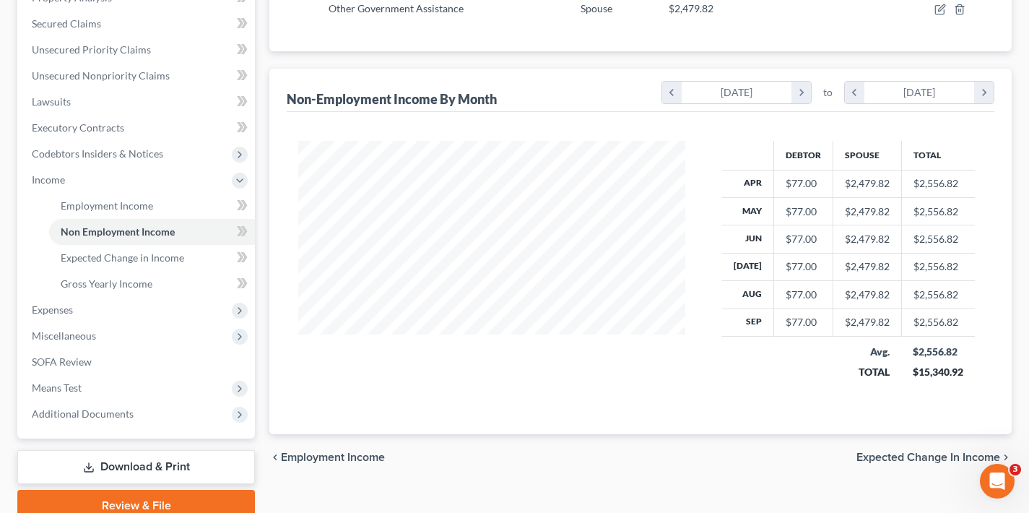
click at [923, 454] on span "Expected Change in Income" at bounding box center [928, 457] width 144 height 12
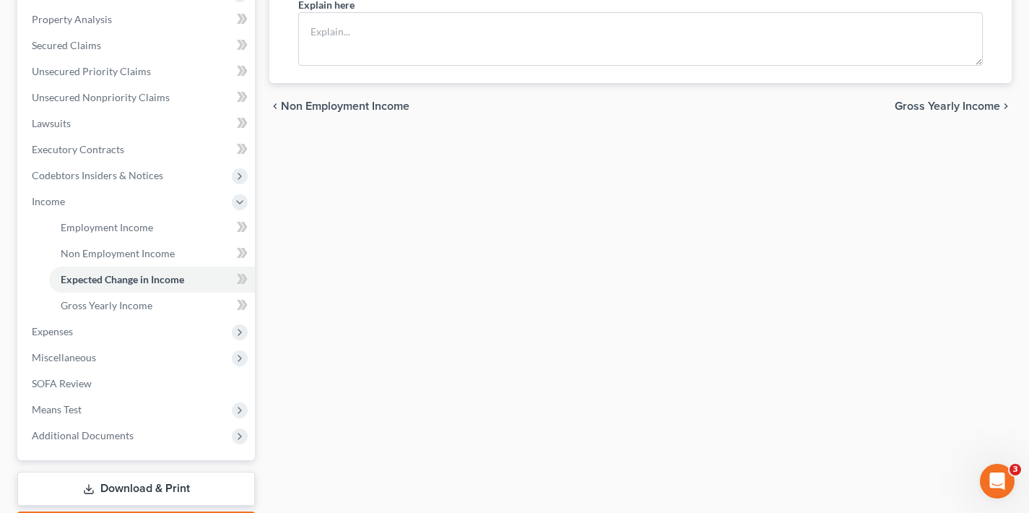
scroll to position [359, 0]
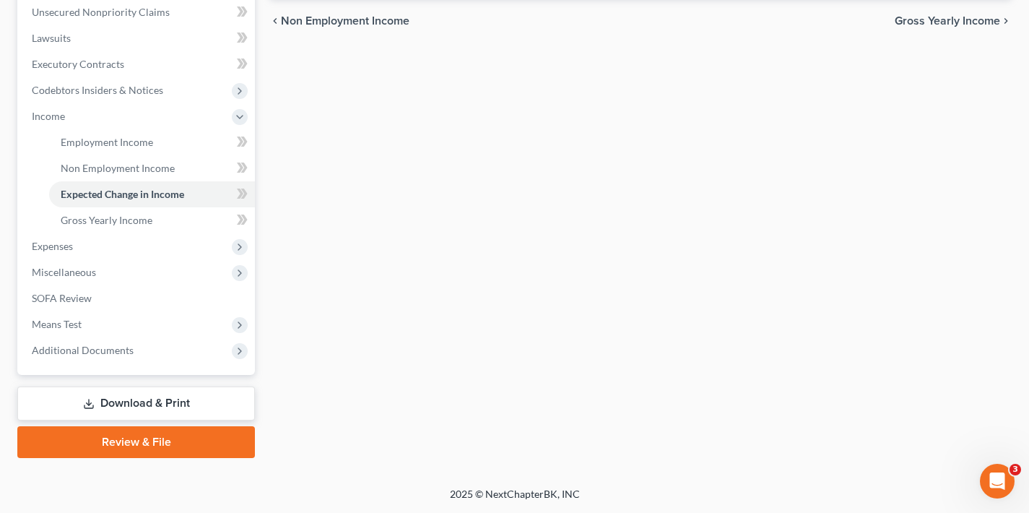
click at [963, 21] on span "Gross Yearly Income" at bounding box center [947, 21] width 105 height 12
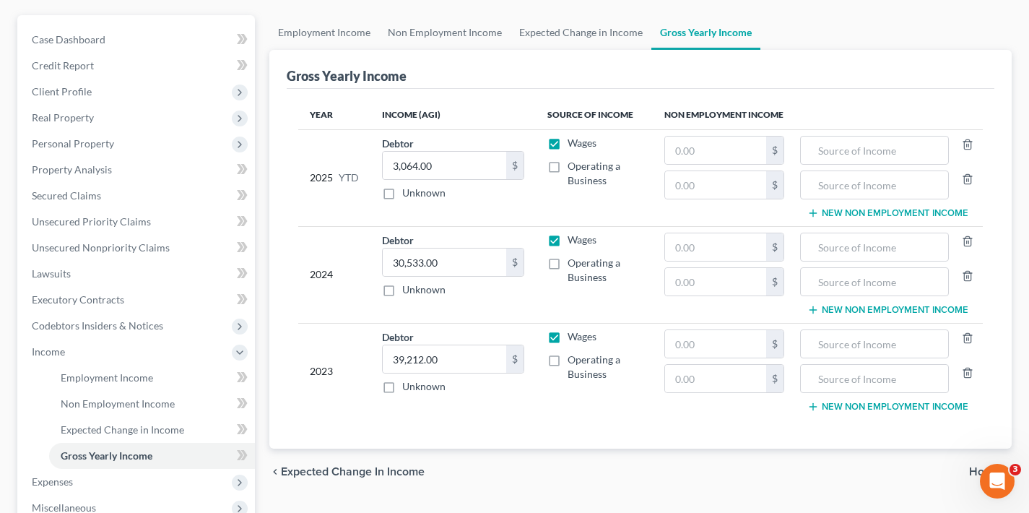
scroll to position [245, 0]
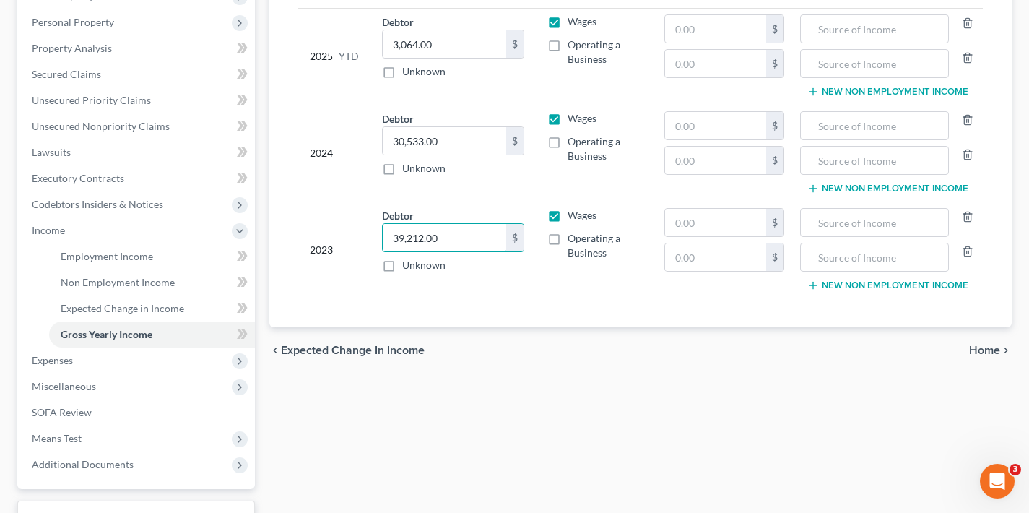
drag, startPoint x: 440, startPoint y: 238, endPoint x: 375, endPoint y: 240, distance: 65.0
click at [375, 240] on td "Debtor 39,212.00 $ Unknown Balance Undetermined 39,212.00 $ Unknown" at bounding box center [452, 249] width 165 height 96
type input "38,458.38"
drag, startPoint x: 425, startPoint y: 141, endPoint x: 382, endPoint y: 140, distance: 43.3
click at [382, 140] on div "30,533.00 $" at bounding box center [453, 140] width 142 height 29
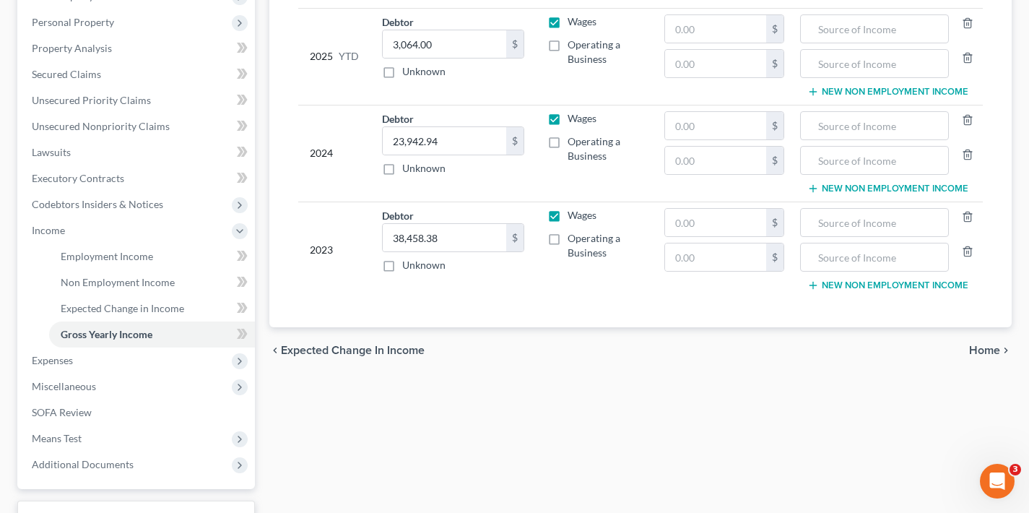
scroll to position [117, 0]
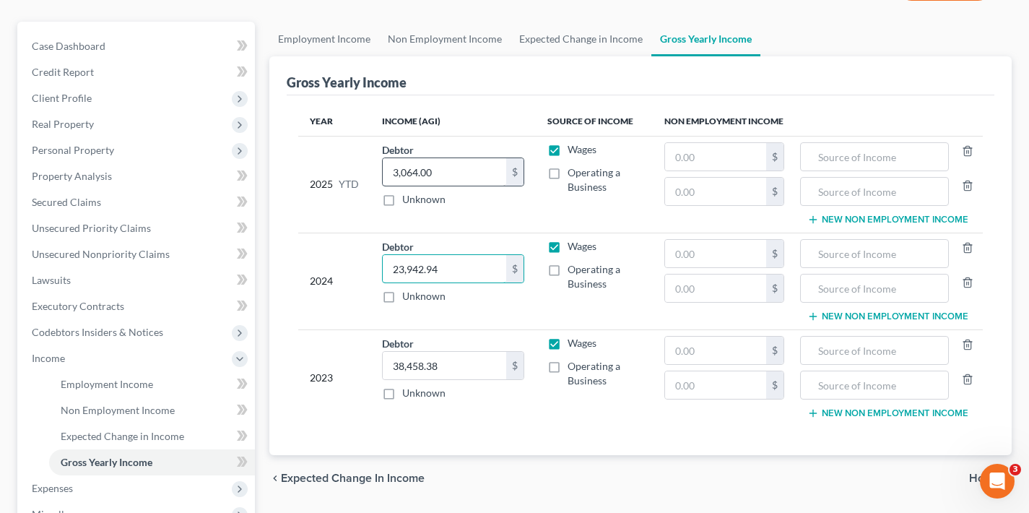
type input "23,942.94"
drag, startPoint x: 434, startPoint y: 170, endPoint x: 375, endPoint y: 180, distance: 59.9
click at [375, 180] on td "Debtor 3,064.00 $ Unknown Balance Undetermined 3,064.00 $ Unknown" at bounding box center [452, 184] width 165 height 97
click at [412, 175] on input "3,064.00" at bounding box center [444, 171] width 123 height 27
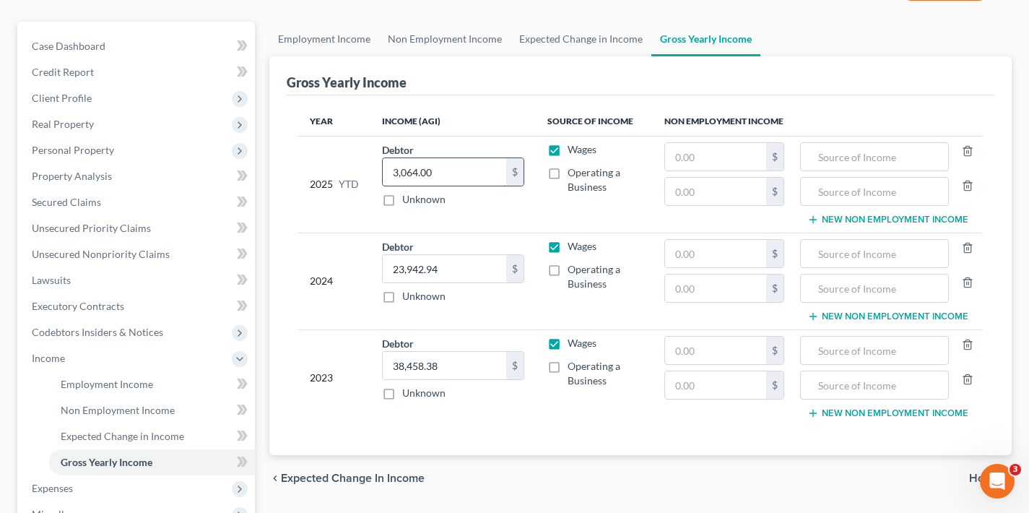
click at [412, 175] on input "3,064.00" at bounding box center [444, 171] width 123 height 27
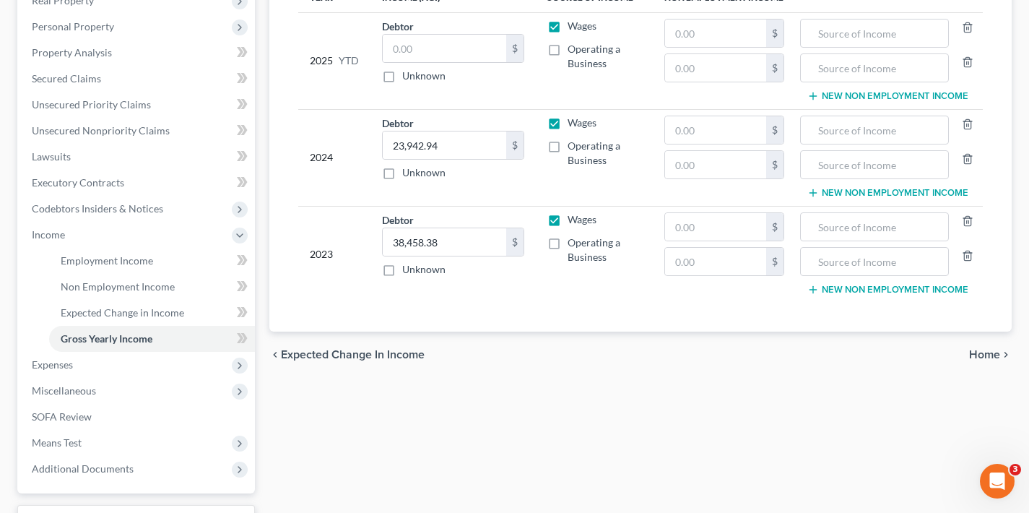
click at [989, 354] on span "Home" at bounding box center [984, 355] width 31 height 12
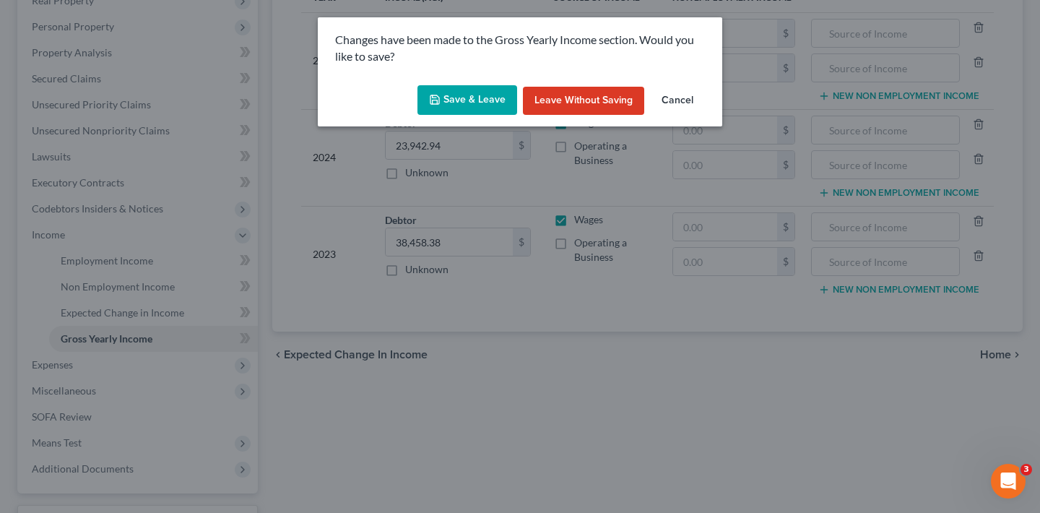
click at [467, 100] on button "Save & Leave" at bounding box center [467, 100] width 100 height 30
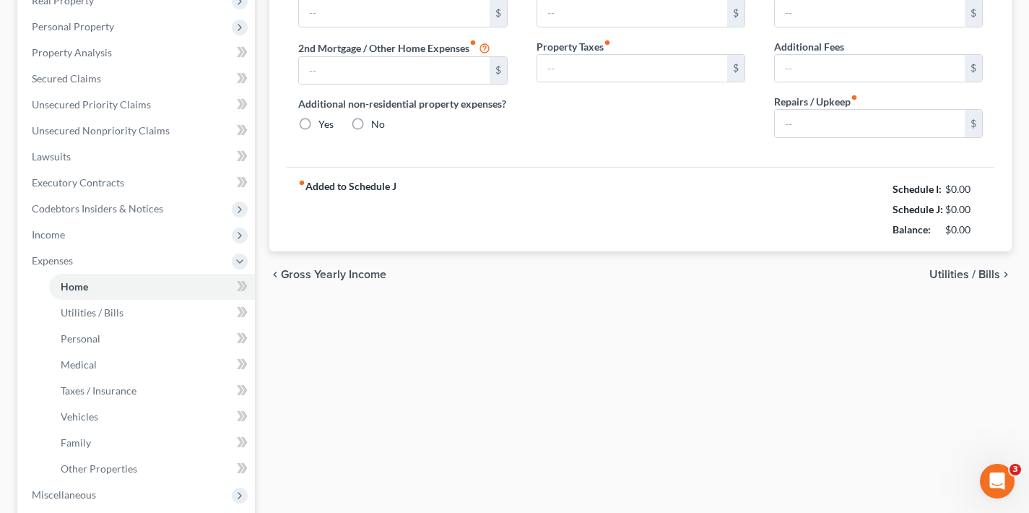
type input "1,850.00"
type input "0.00"
radio input "true"
type input "30.00"
type input "0.00"
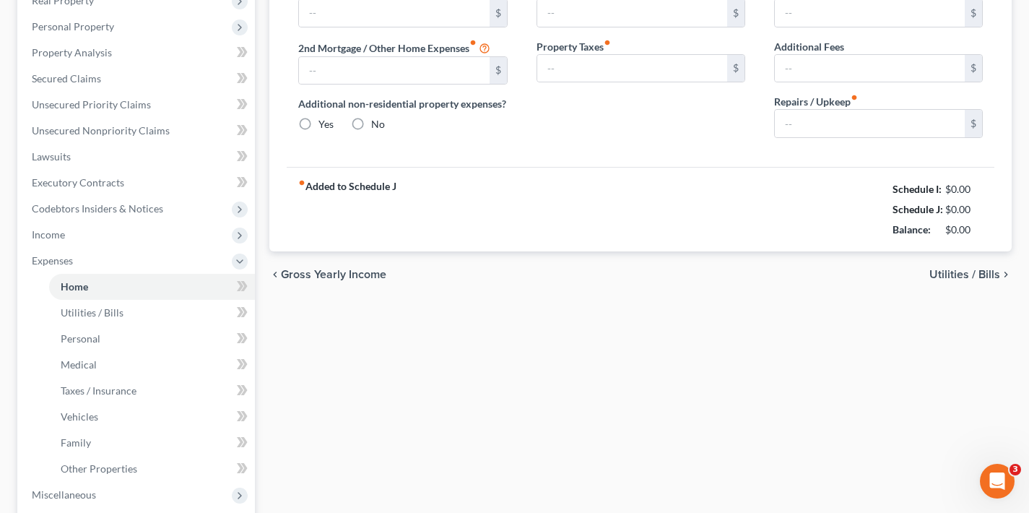
type input "0.00"
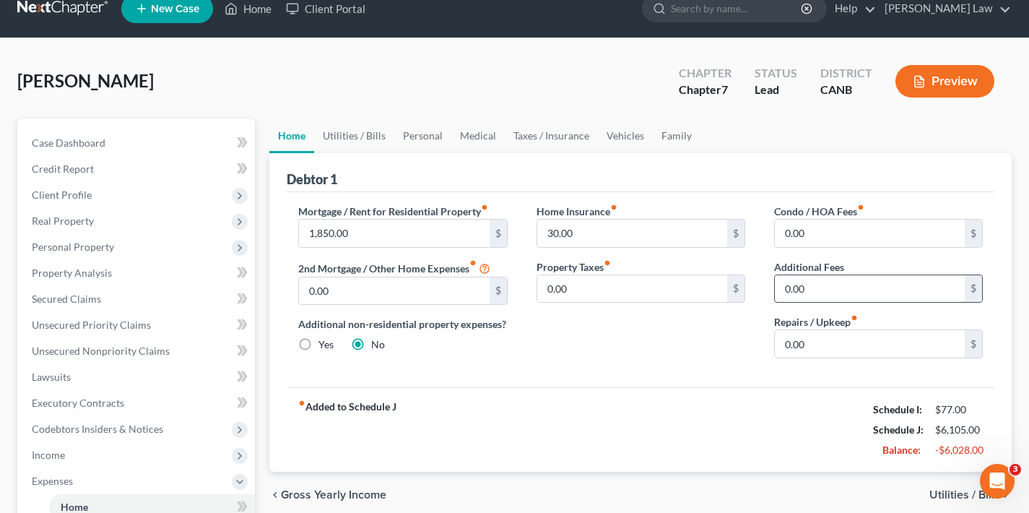
scroll to position [95, 0]
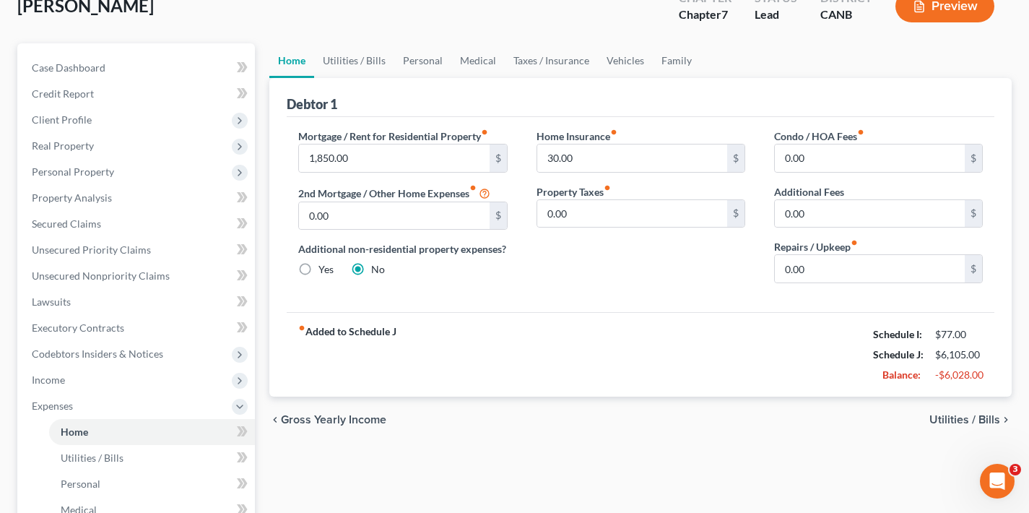
click at [956, 418] on span "Utilities / Bills" at bounding box center [964, 420] width 71 height 12
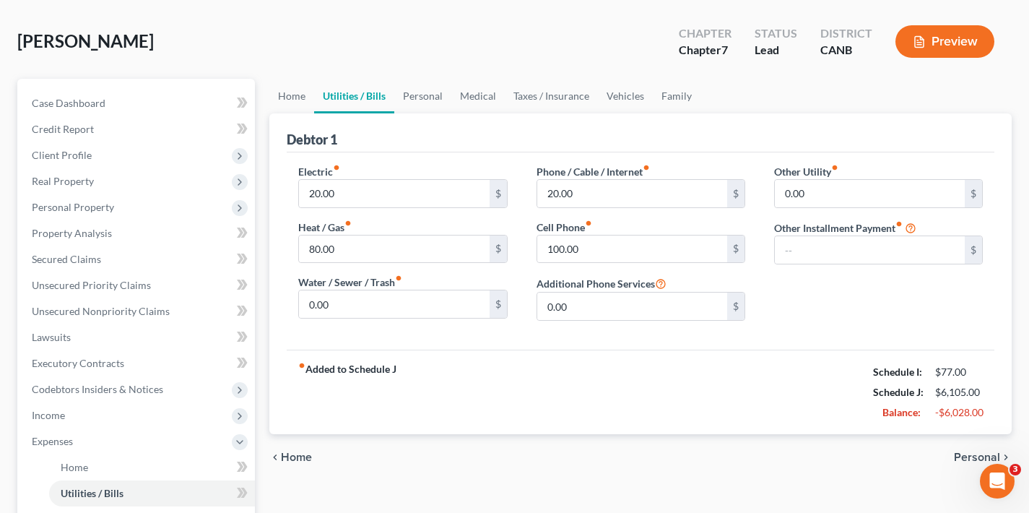
scroll to position [165, 0]
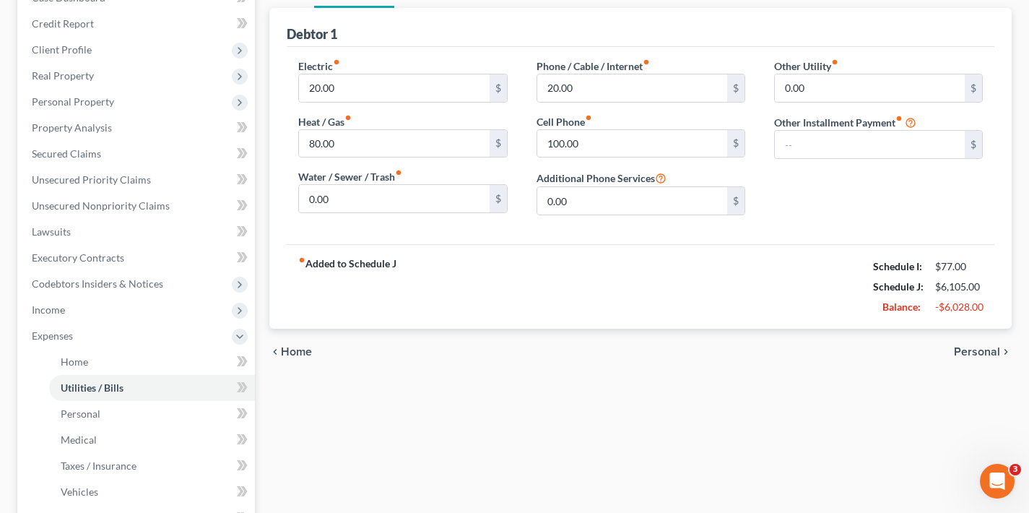
click at [986, 350] on span "Personal" at bounding box center [977, 352] width 46 height 12
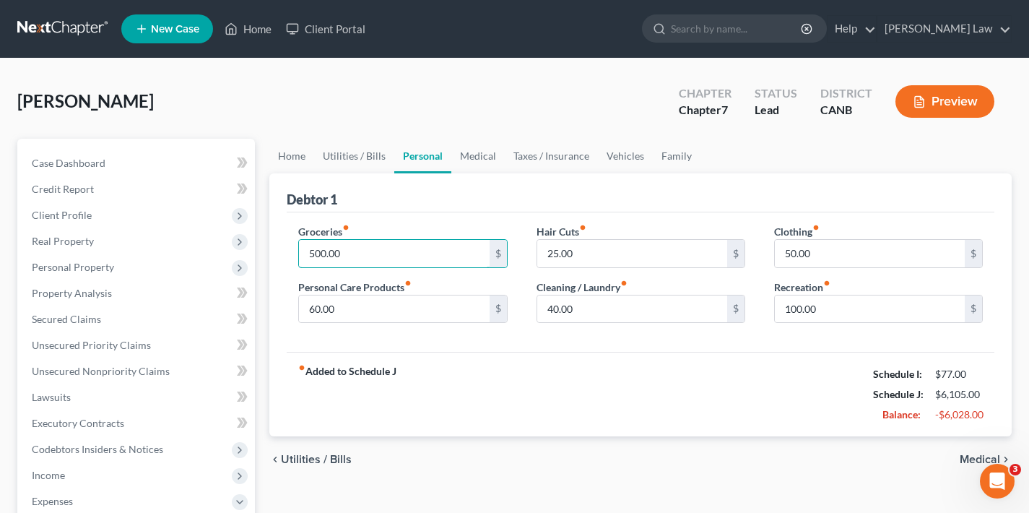
drag, startPoint x: 347, startPoint y: 253, endPoint x: 268, endPoint y: 249, distance: 79.5
click at [268, 249] on div "Home Utilities / Bills Personal Medical Taxes / Insurance Vehicles Family Debto…" at bounding box center [640, 517] width 757 height 756
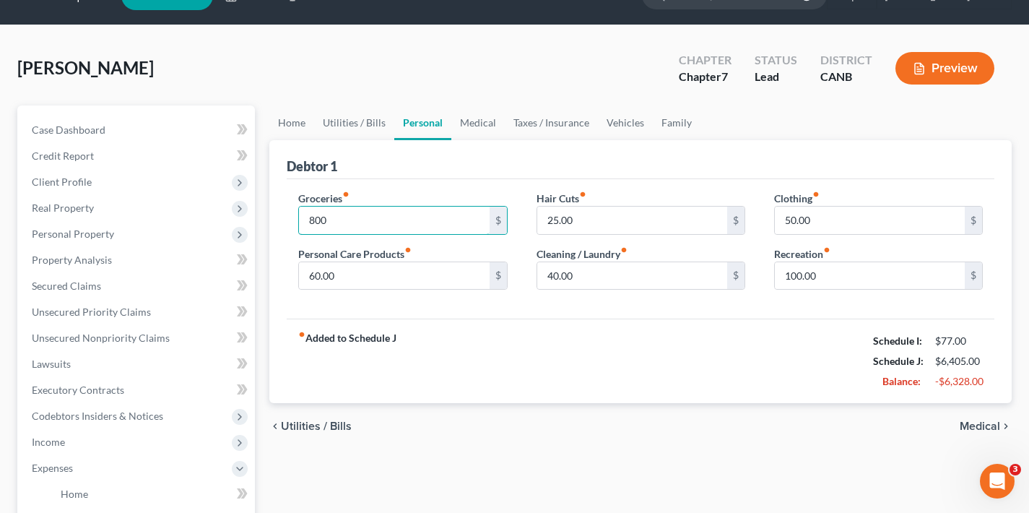
scroll to position [87, 0]
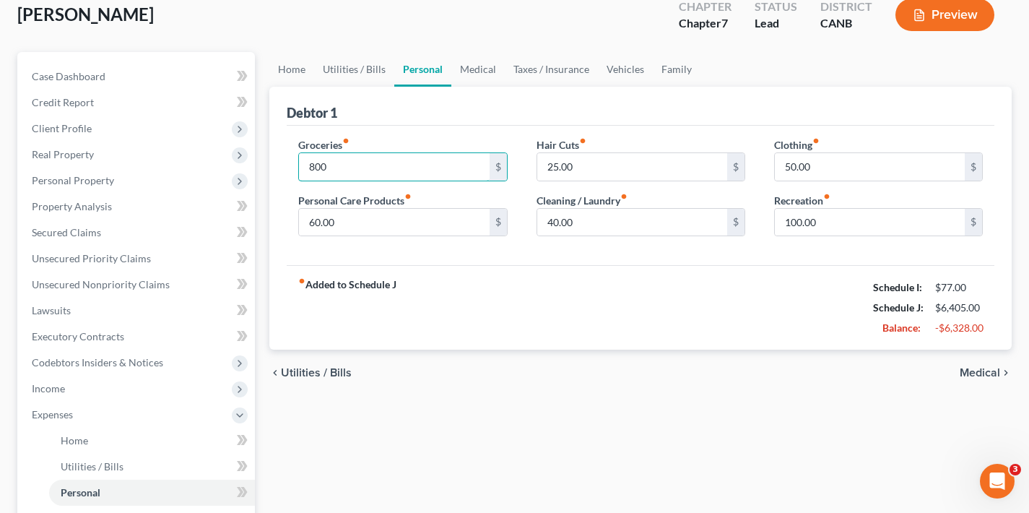
type input "800"
click at [977, 371] on span "Medical" at bounding box center [979, 373] width 40 height 12
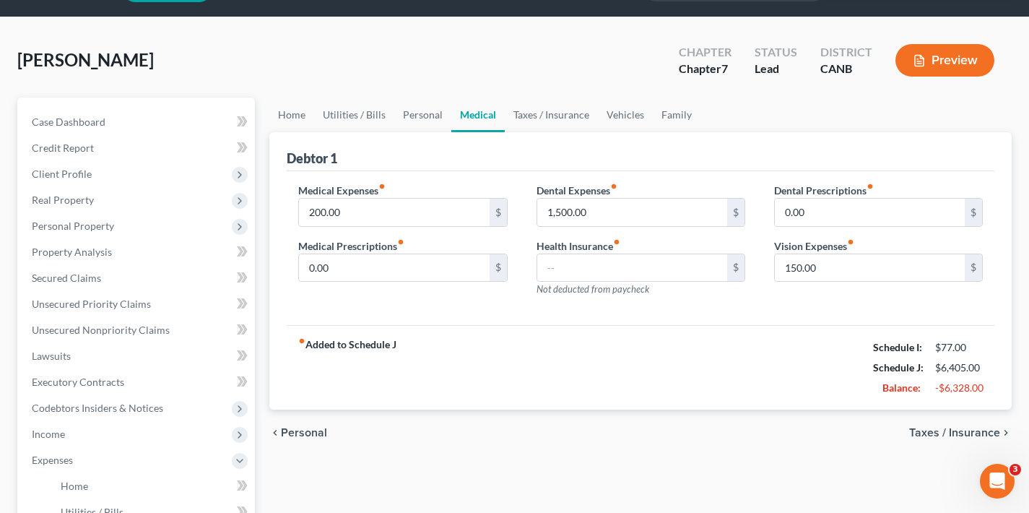
scroll to position [44, 0]
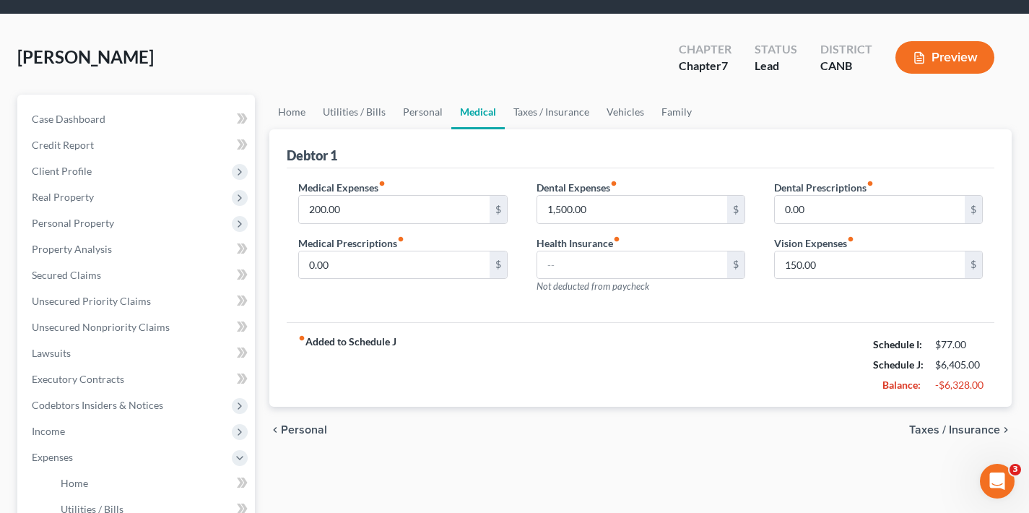
click at [933, 430] on span "Taxes / Insurance" at bounding box center [954, 430] width 91 height 12
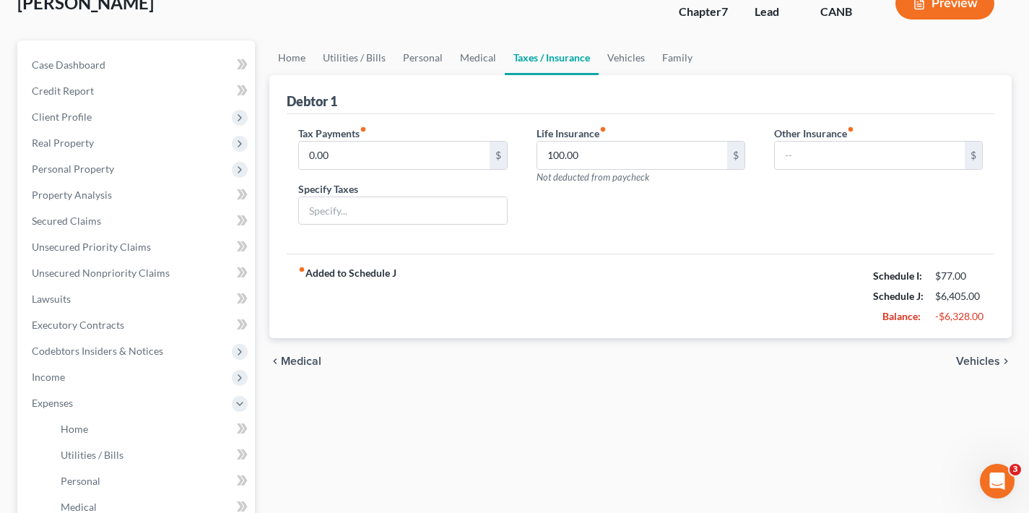
scroll to position [183, 0]
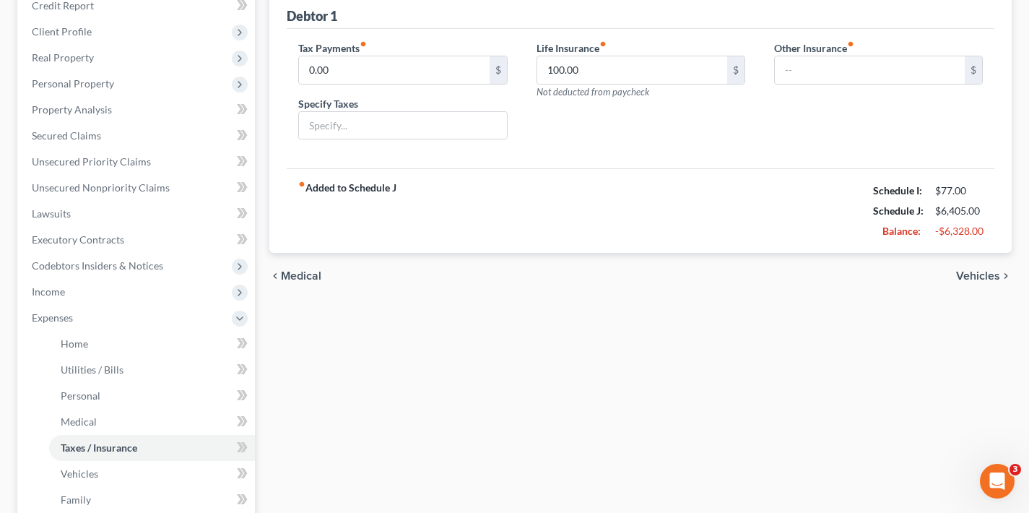
click at [975, 274] on span "Vehicles" at bounding box center [978, 276] width 44 height 12
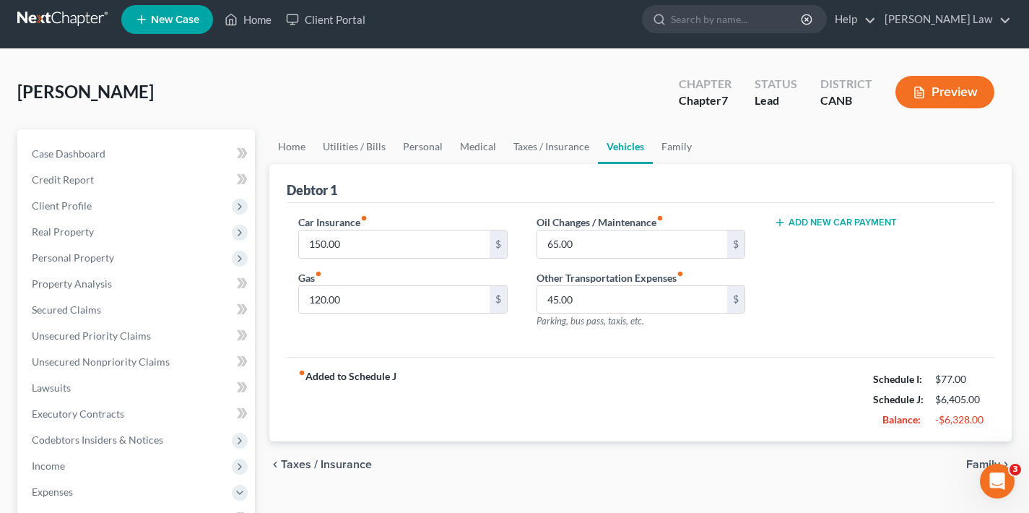
scroll to position [20, 0]
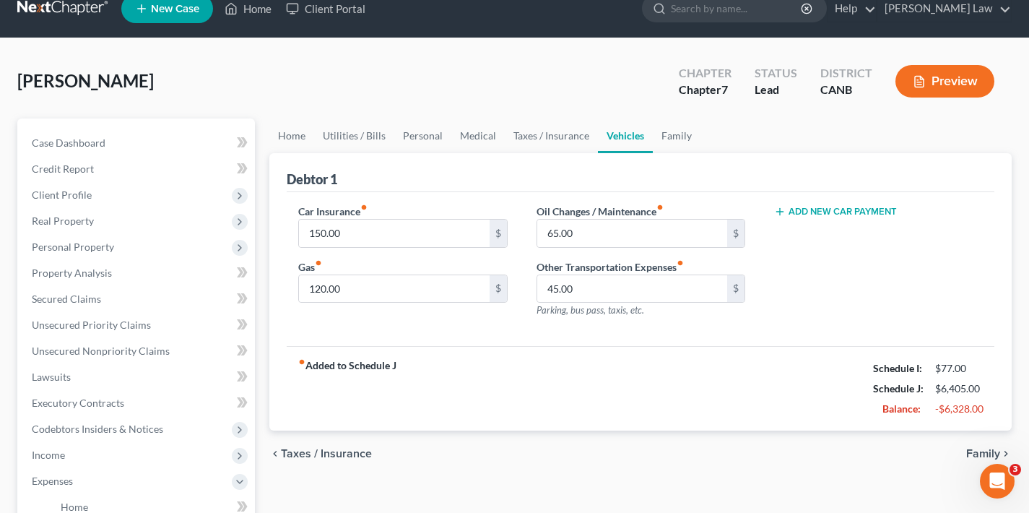
click at [973, 453] on span "Family" at bounding box center [983, 454] width 34 height 12
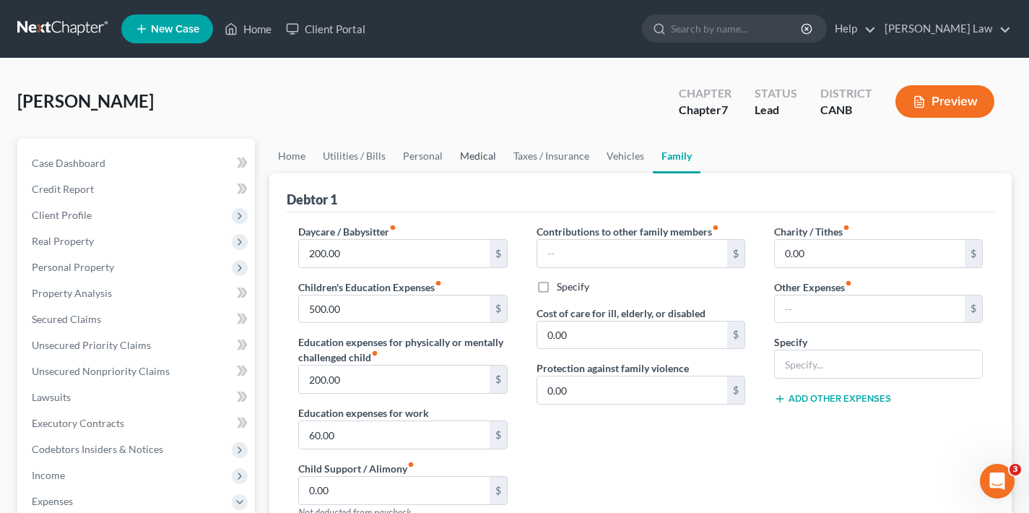
click at [474, 155] on link "Medical" at bounding box center [477, 156] width 53 height 35
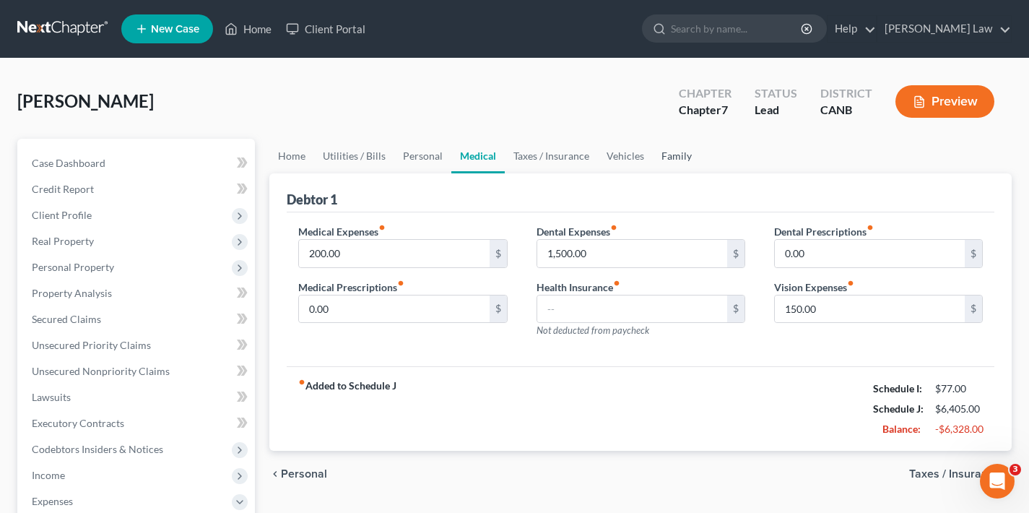
click at [669, 156] on link "Family" at bounding box center [677, 156] width 48 height 35
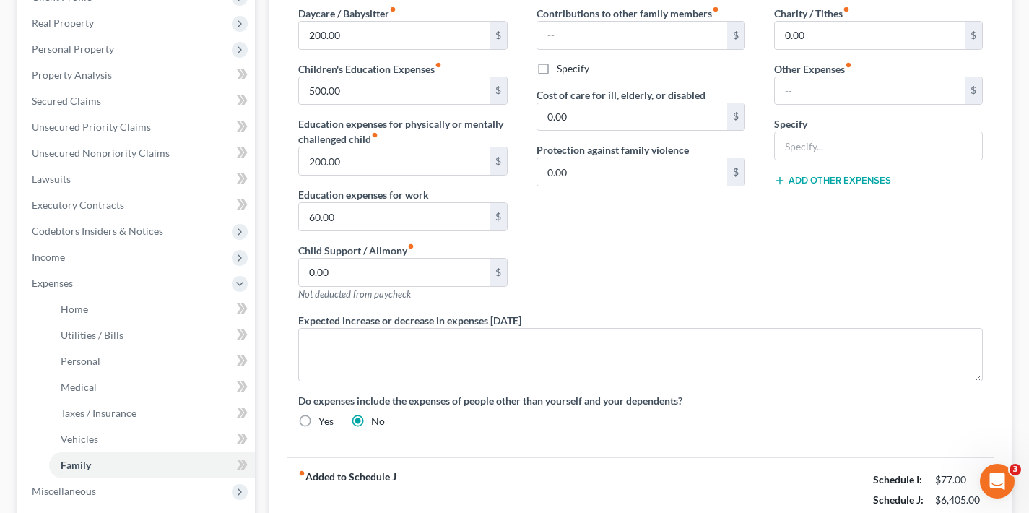
scroll to position [344, 0]
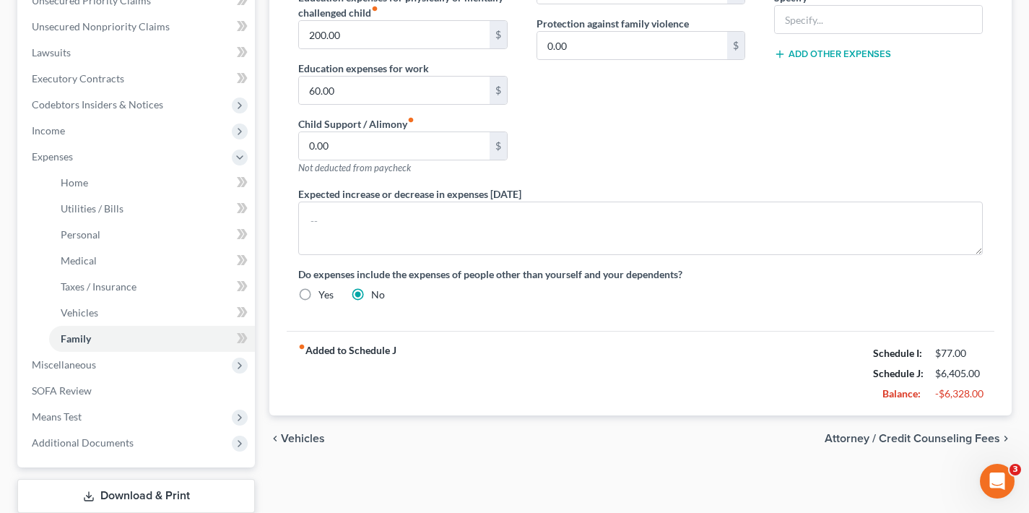
click at [933, 438] on span "Attorney / Credit Counseling Fees" at bounding box center [911, 438] width 175 height 12
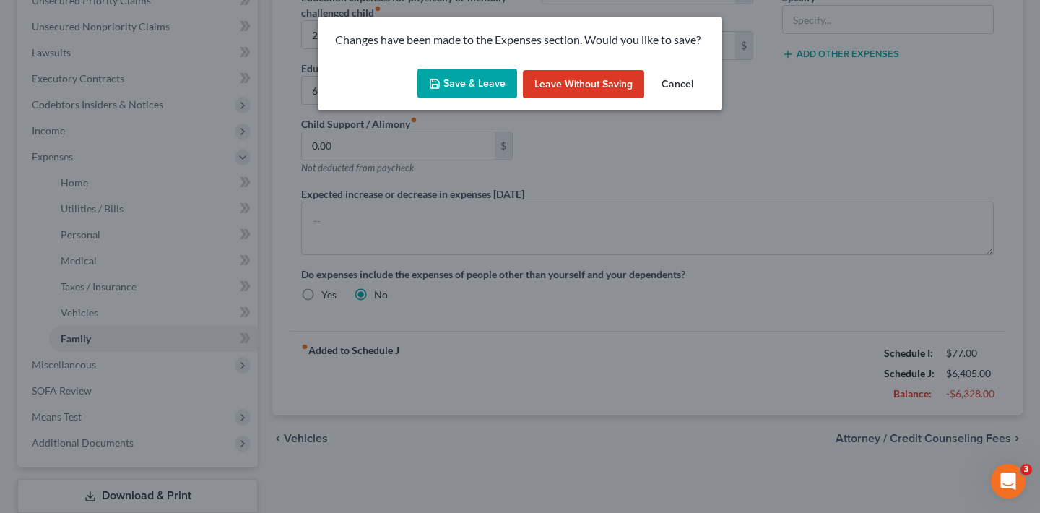
click at [474, 87] on button "Save & Leave" at bounding box center [467, 84] width 100 height 30
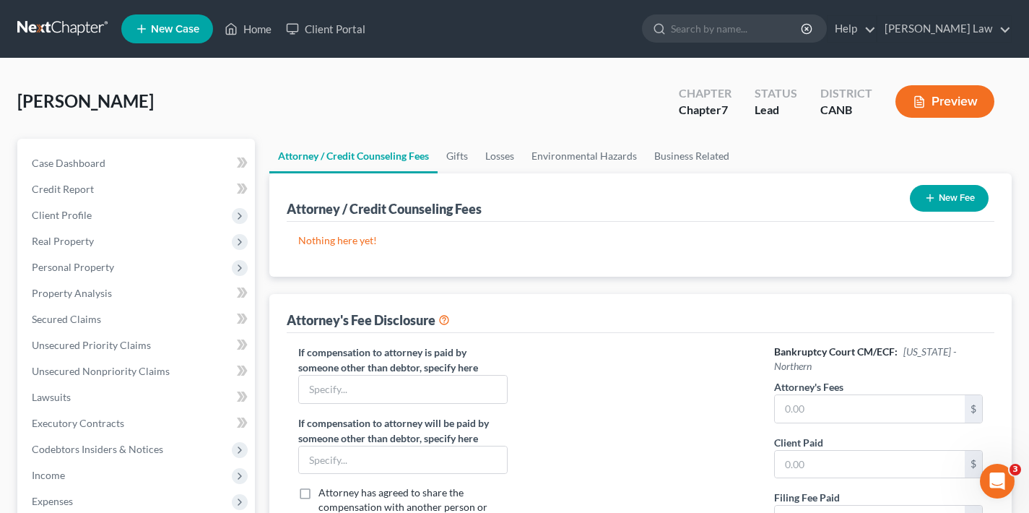
click at [967, 200] on button "New Fee" at bounding box center [949, 198] width 79 height 27
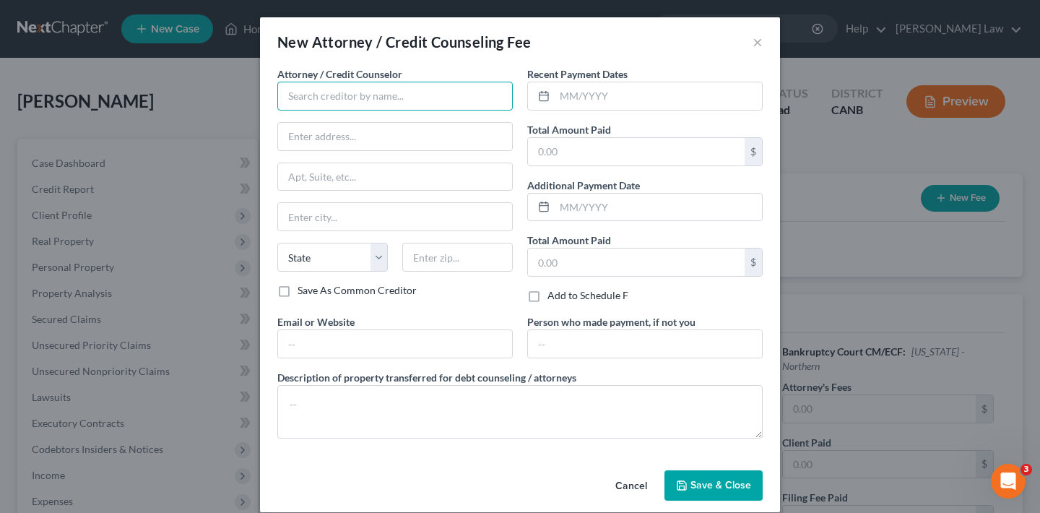
click at [334, 99] on input "text" at bounding box center [394, 96] width 235 height 29
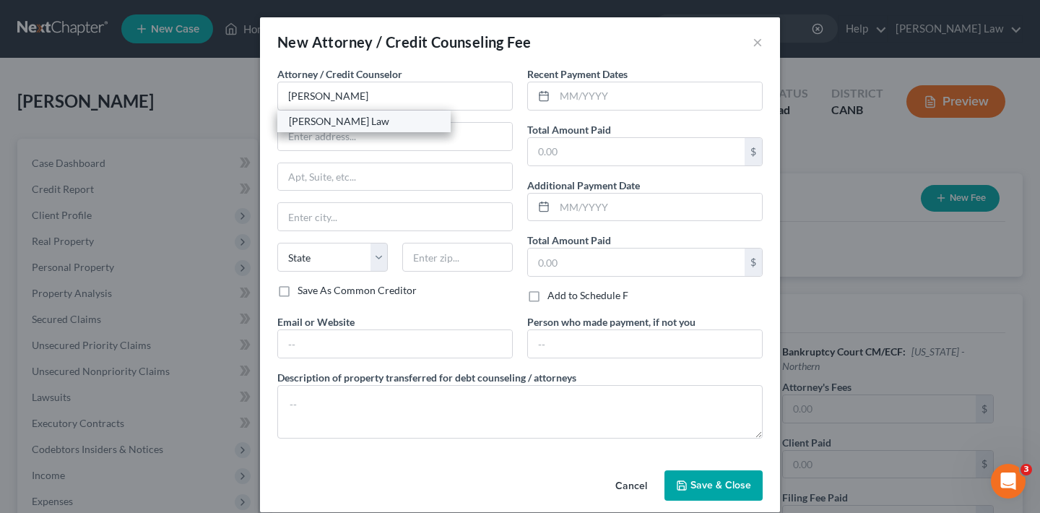
click at [339, 121] on div "[PERSON_NAME] Law" at bounding box center [364, 121] width 150 height 14
type input "[PERSON_NAME] Law"
type input "111 Deerwood Rd"
type input "Ste 200"
type input "San Ramon"
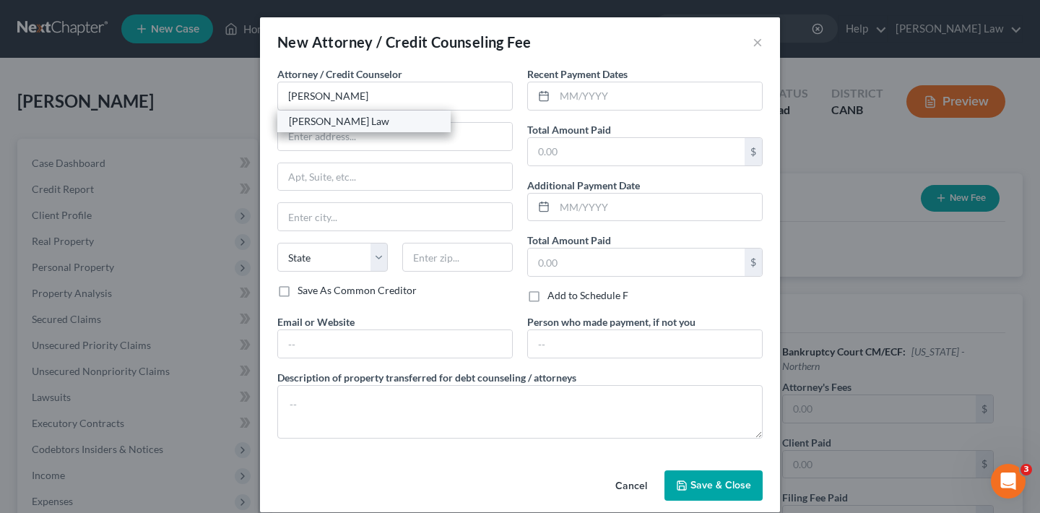
select select "4"
type input "94583"
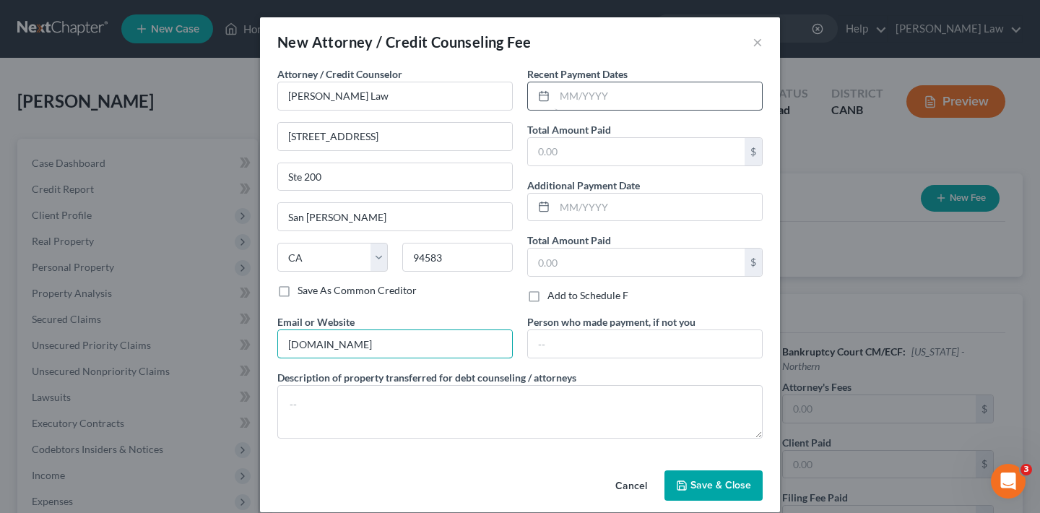
type input "www.leospanoslaw.com"
click at [584, 97] on input "text" at bounding box center [657, 95] width 207 height 27
type input "07/24/2025"
click at [550, 150] on input "text" at bounding box center [636, 151] width 217 height 27
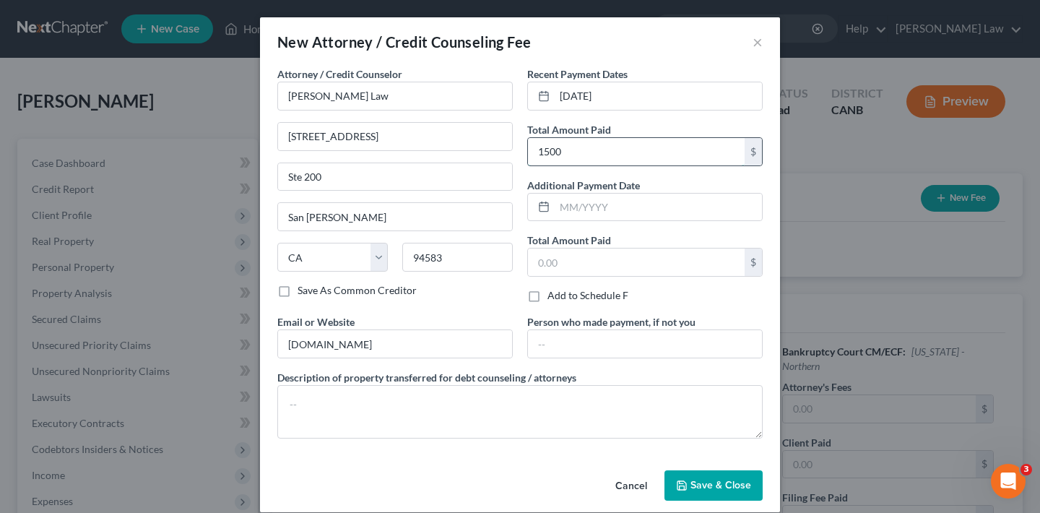
type input "1,500"
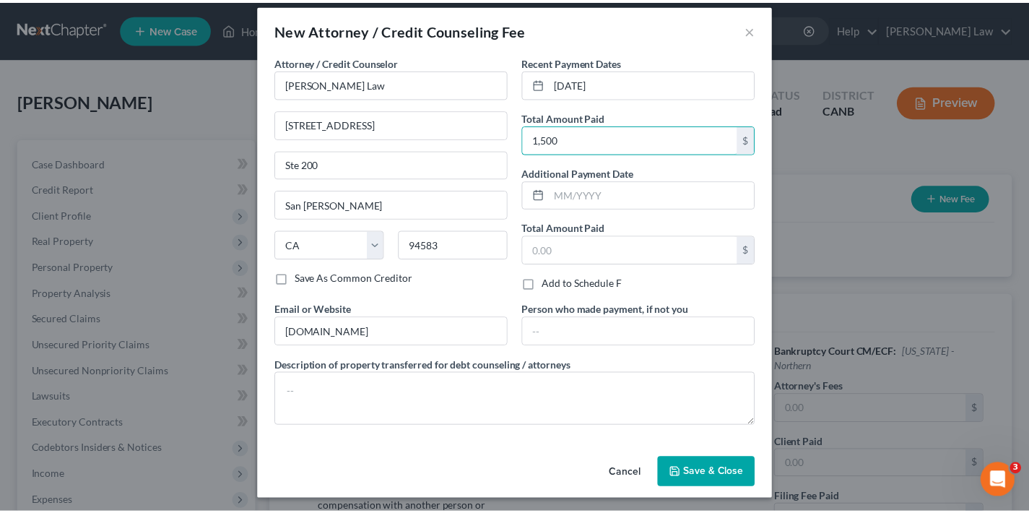
scroll to position [17, 0]
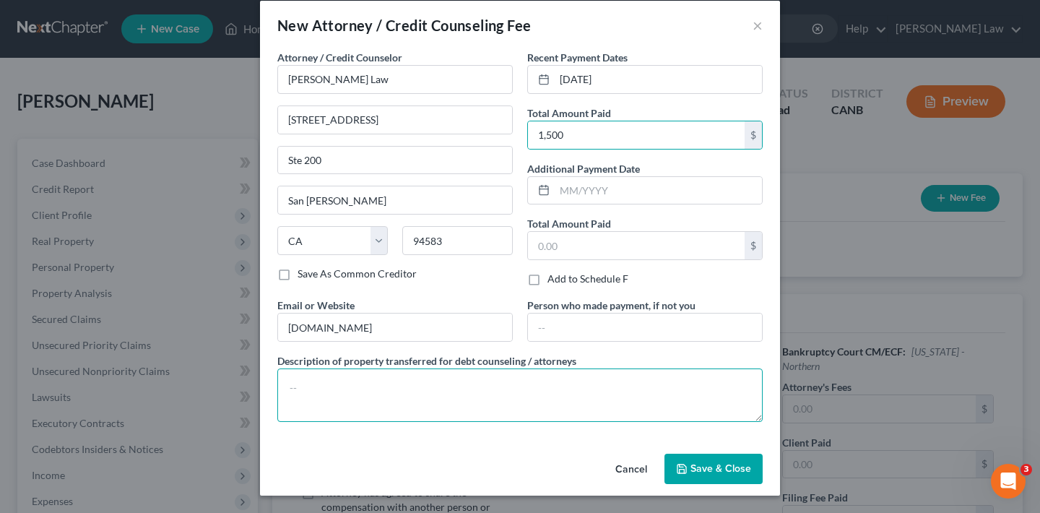
click at [435, 390] on textarea at bounding box center [519, 394] width 485 height 53
type textarea "Attorney fees"
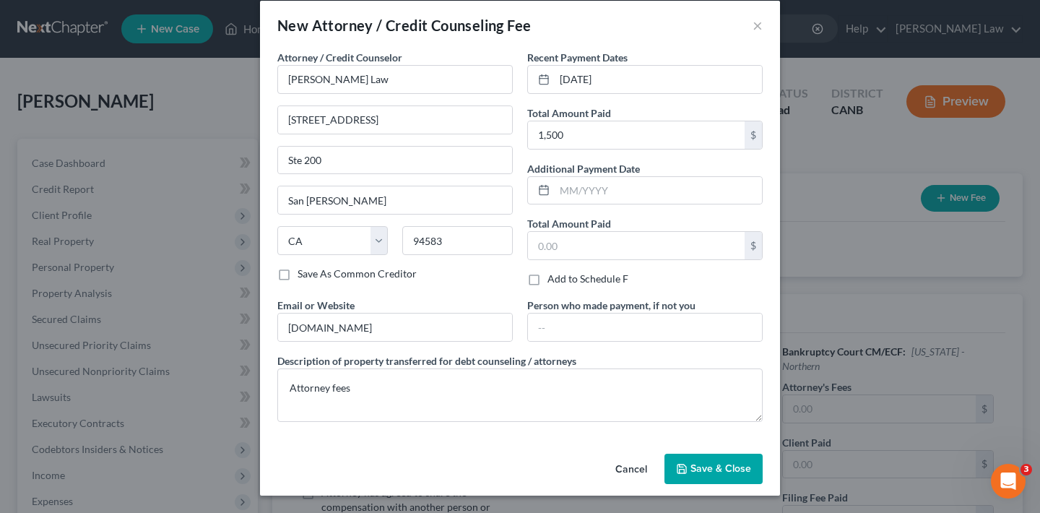
click at [734, 470] on span "Save & Close" at bounding box center [720, 468] width 61 height 12
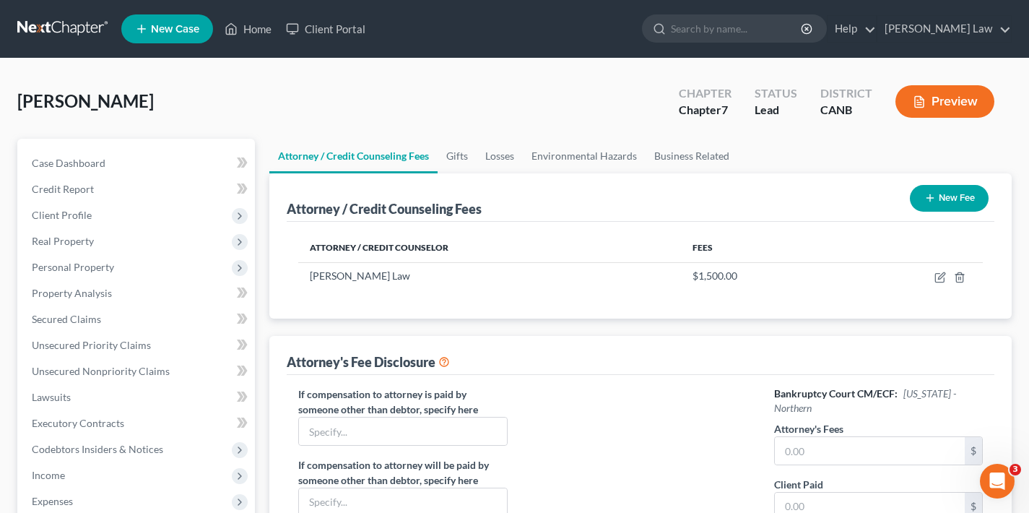
scroll to position [12, 0]
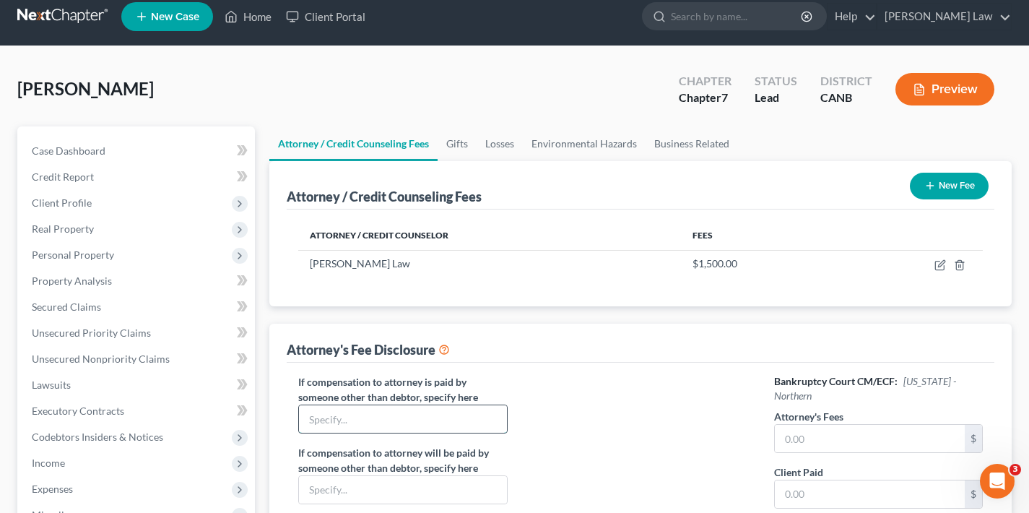
click at [494, 424] on input "text" at bounding box center [402, 418] width 207 height 27
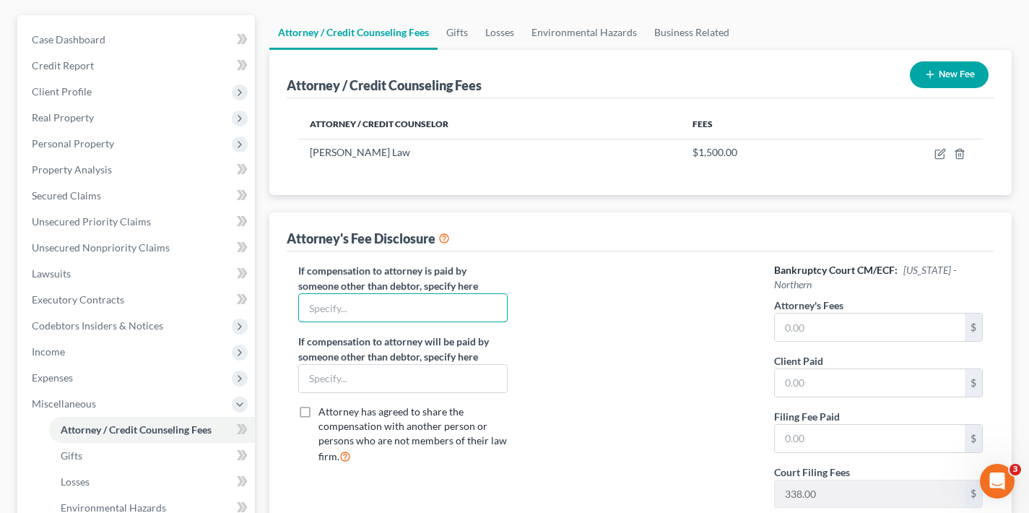
scroll to position [234, 0]
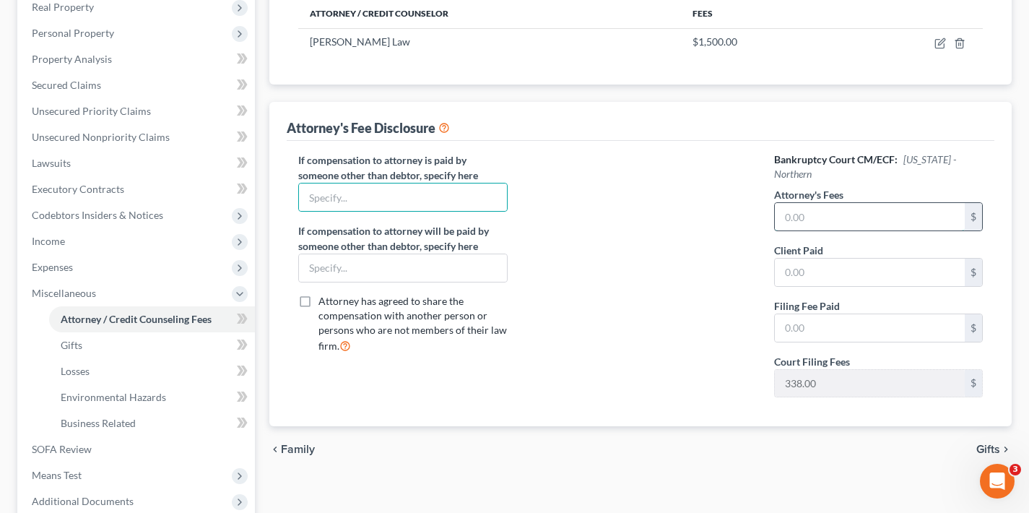
click at [861, 214] on input "text" at bounding box center [870, 216] width 190 height 27
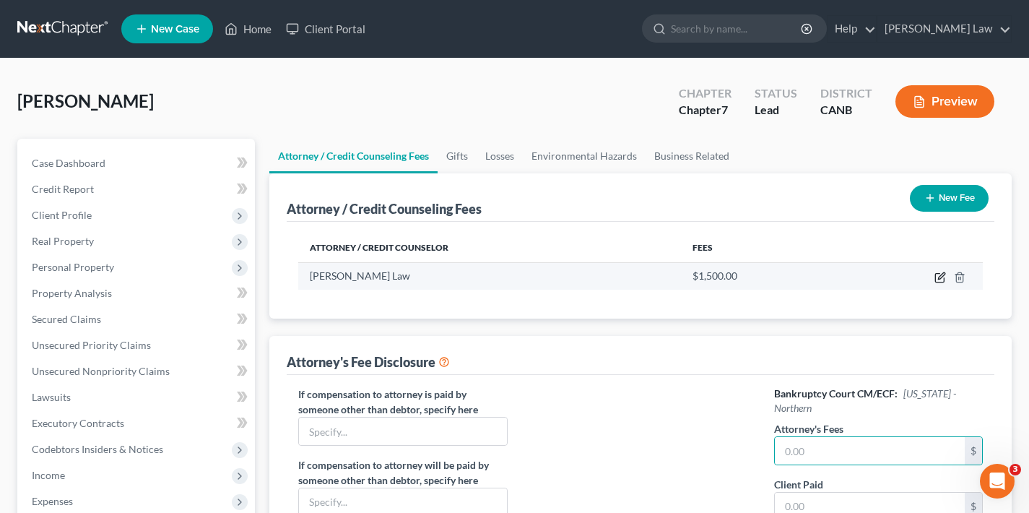
click at [939, 278] on icon "button" at bounding box center [941, 275] width 6 height 6
select select "4"
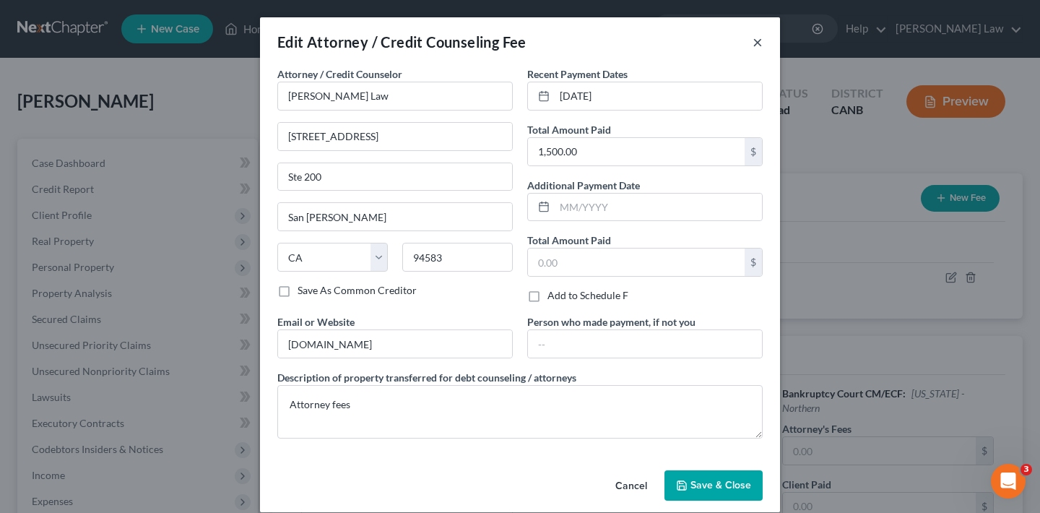
click at [752, 43] on button "×" at bounding box center [757, 41] width 10 height 17
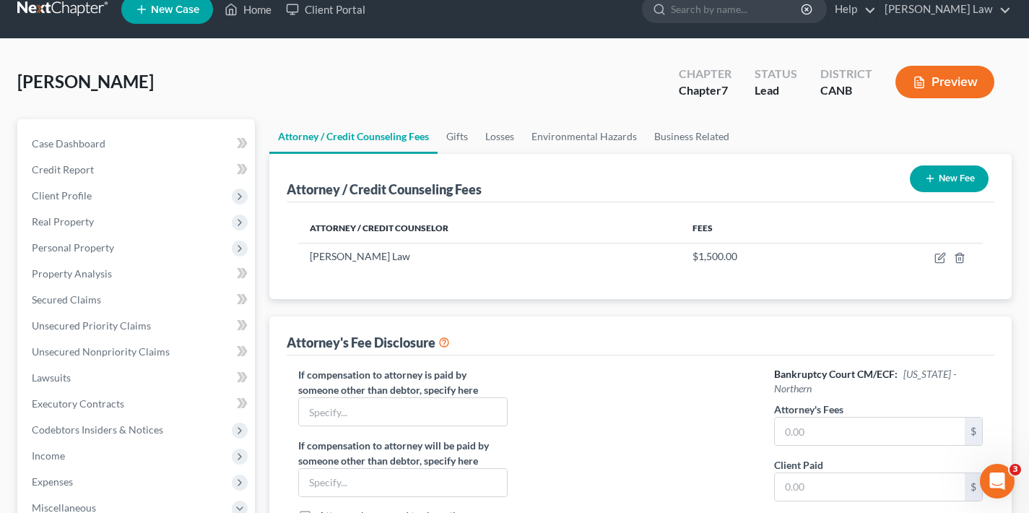
scroll to position [152, 0]
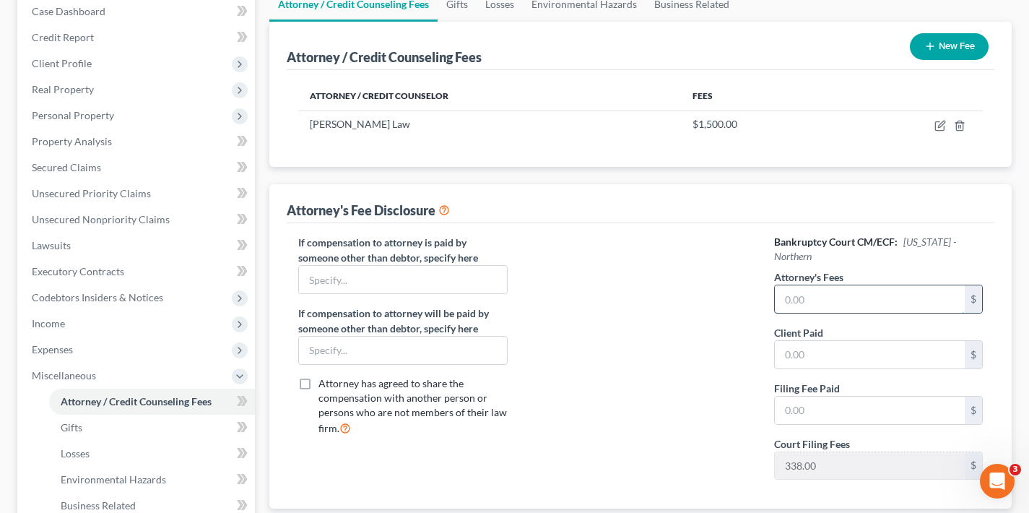
click at [817, 301] on input "text" at bounding box center [870, 298] width 190 height 27
type input "5,000"
click at [809, 356] on input "text" at bounding box center [870, 354] width 190 height 27
type input "5,000"
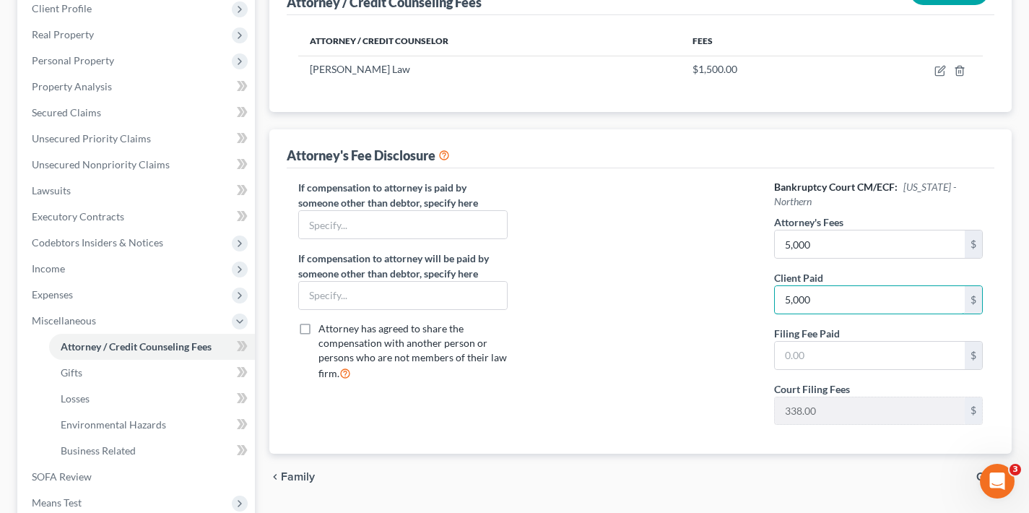
scroll to position [267, 0]
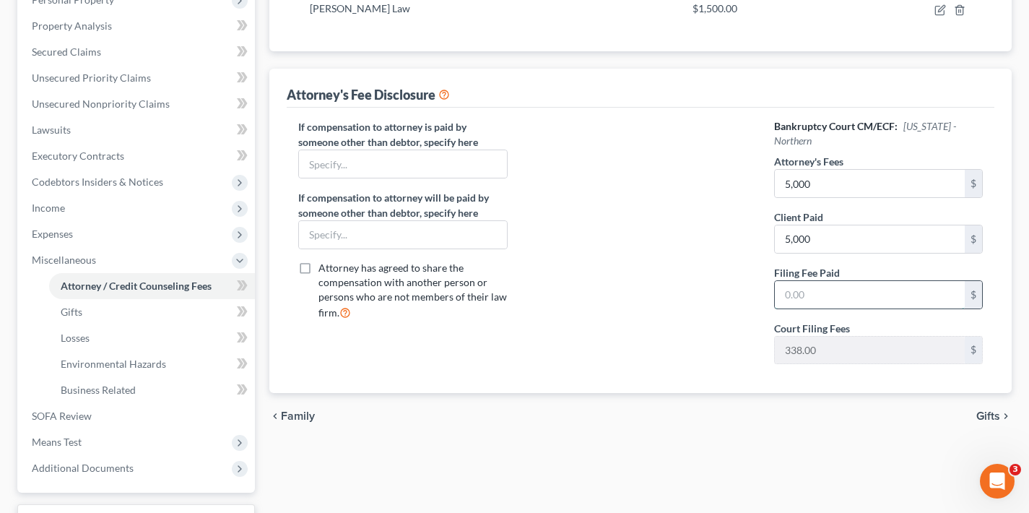
click at [805, 300] on input "text" at bounding box center [870, 294] width 190 height 27
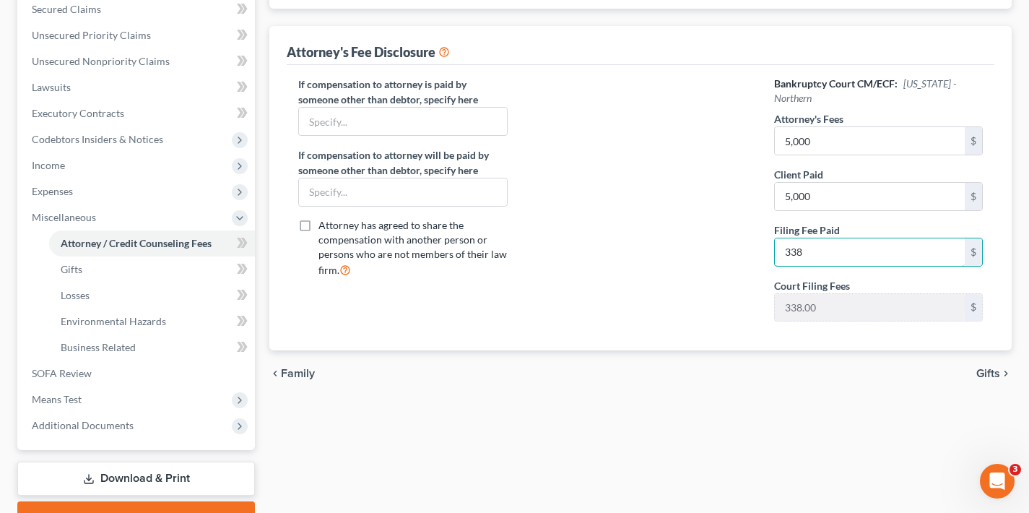
scroll to position [334, 0]
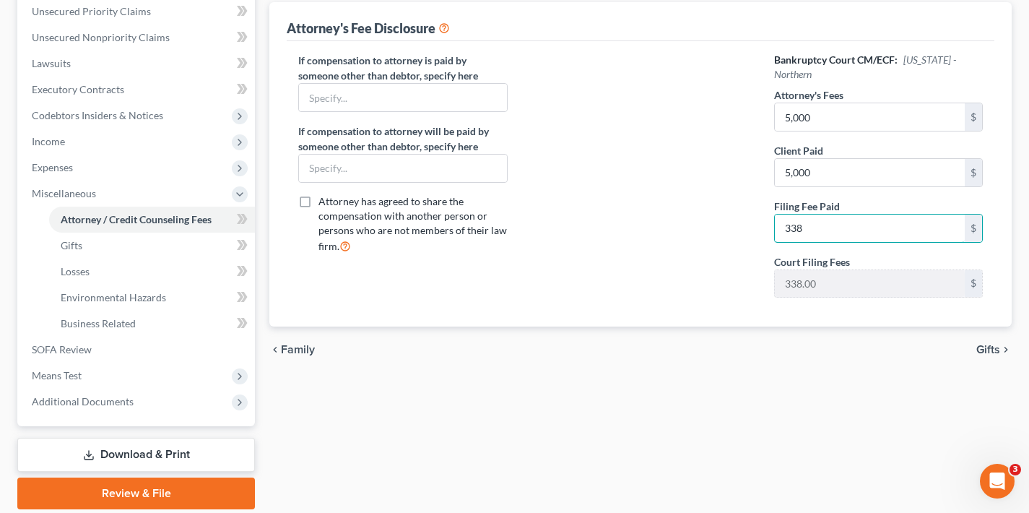
type input "338"
click at [985, 349] on span "Gifts" at bounding box center [988, 350] width 24 height 12
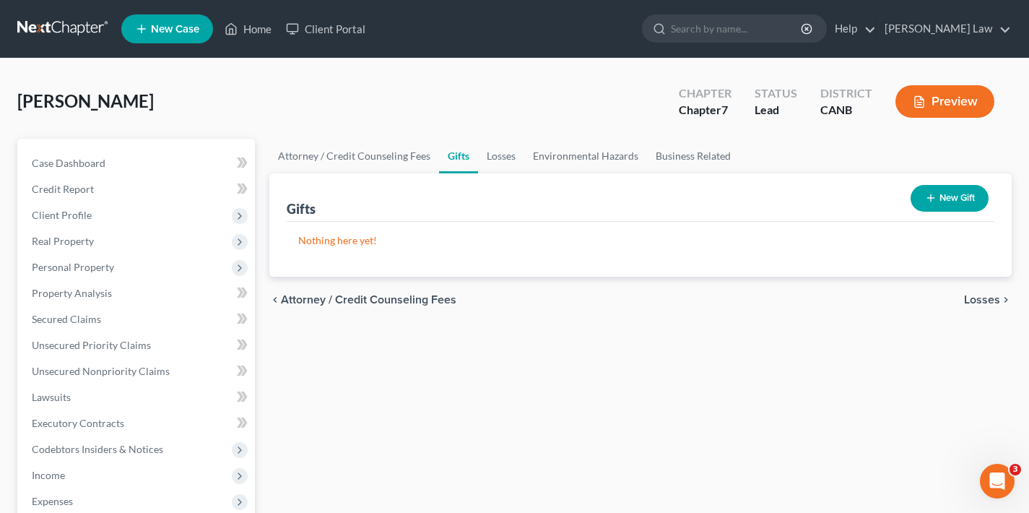
click at [975, 300] on span "Losses" at bounding box center [982, 300] width 36 height 12
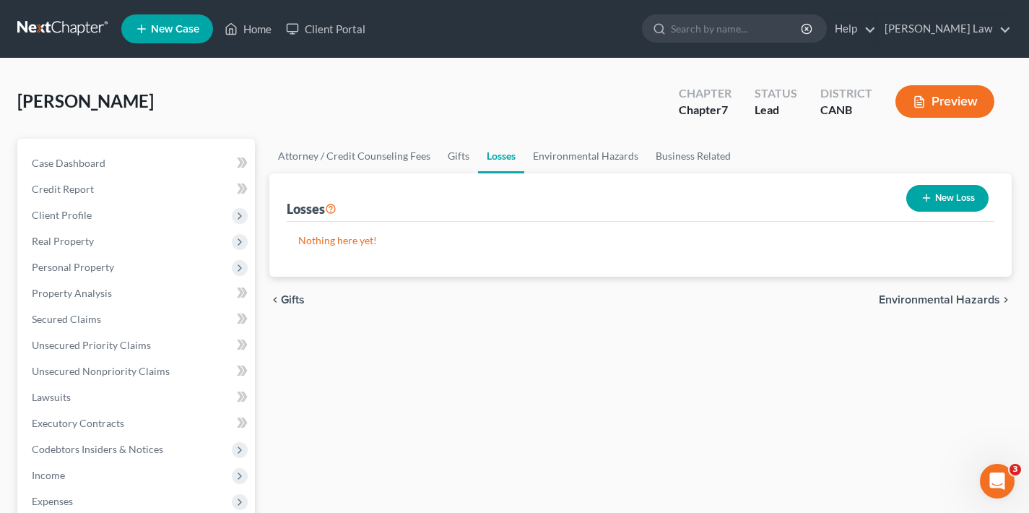
click at [943, 297] on span "Environmental Hazards" at bounding box center [939, 300] width 121 height 12
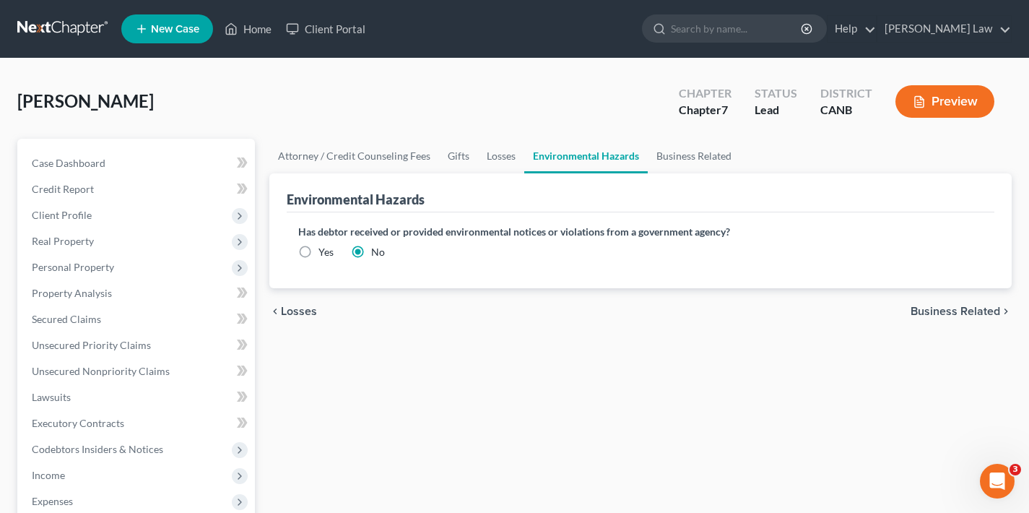
click at [945, 315] on span "Business Related" at bounding box center [955, 311] width 90 height 12
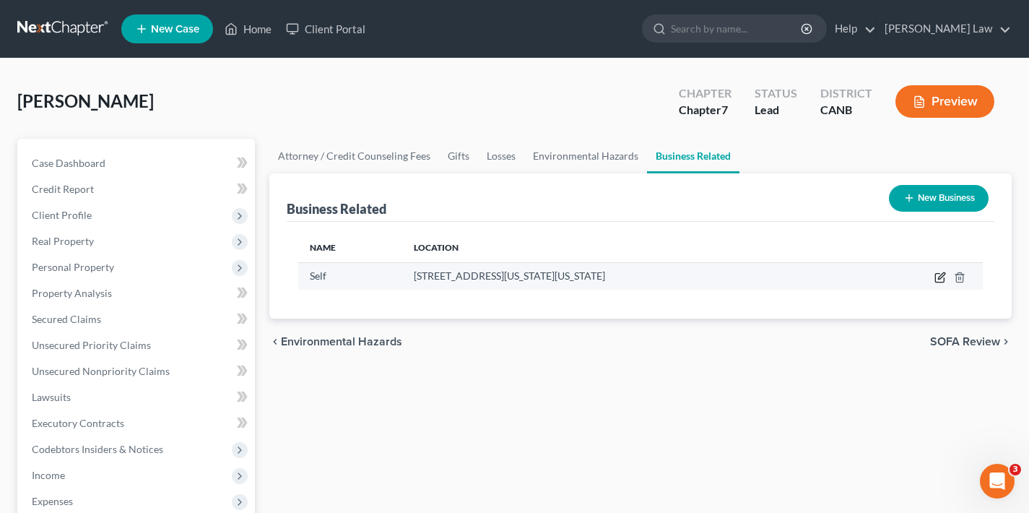
click at [939, 278] on icon "button" at bounding box center [940, 277] width 12 height 12
select select "sole_proprietor"
select select "4"
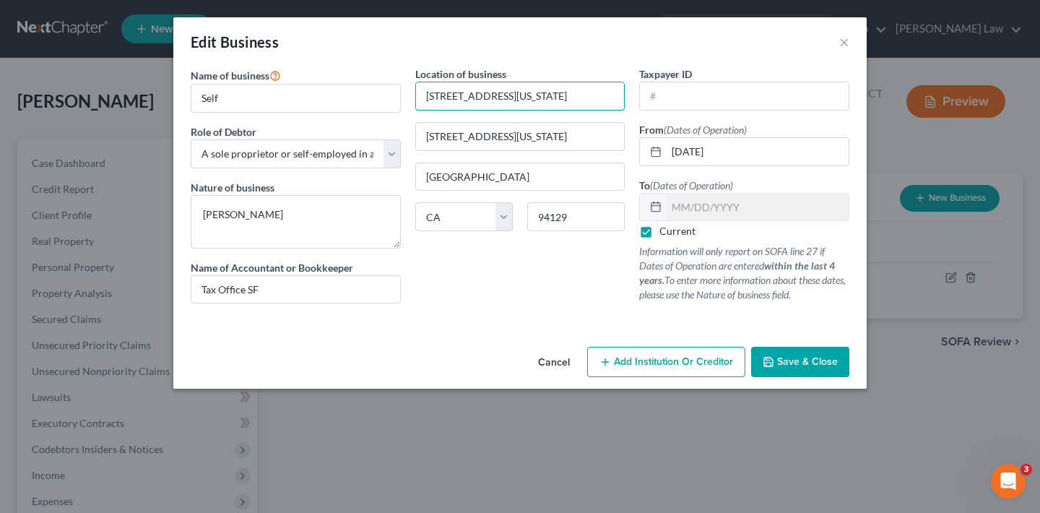
drag, startPoint x: 531, startPoint y: 97, endPoint x: 406, endPoint y: 97, distance: 124.2
click at [810, 367] on span "Save & Close" at bounding box center [807, 361] width 61 height 12
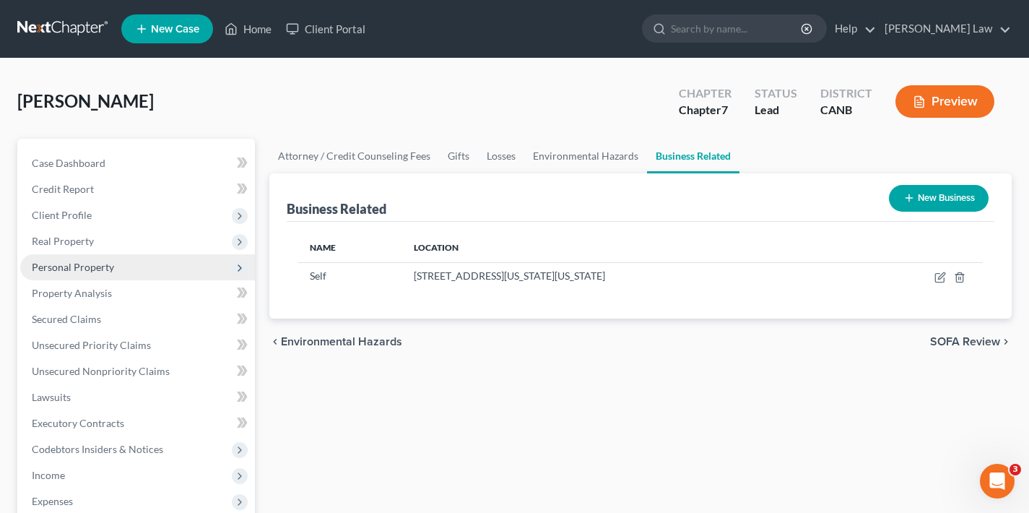
click at [82, 266] on span "Personal Property" at bounding box center [73, 267] width 82 height 12
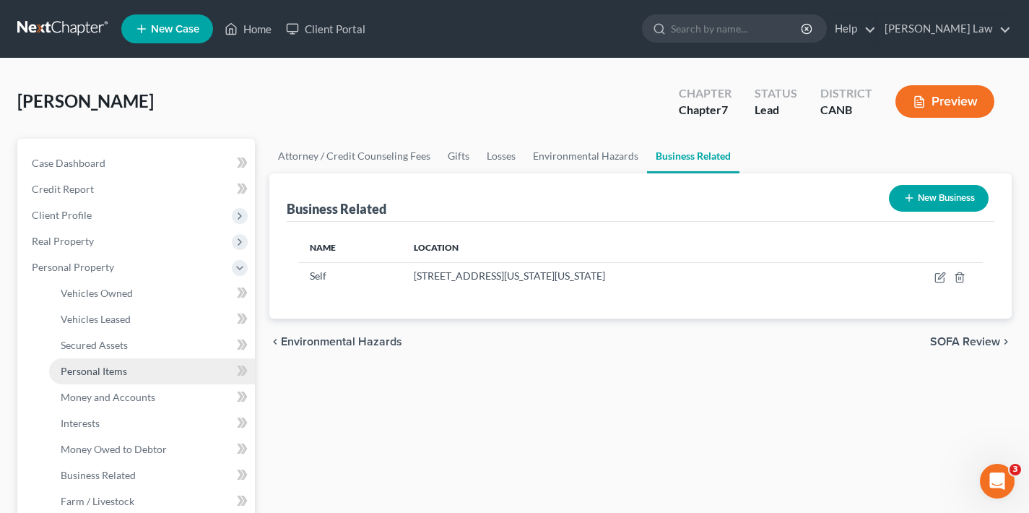
click at [107, 375] on span "Personal Items" at bounding box center [94, 371] width 66 height 12
